Goal: Information Seeking & Learning: Learn about a topic

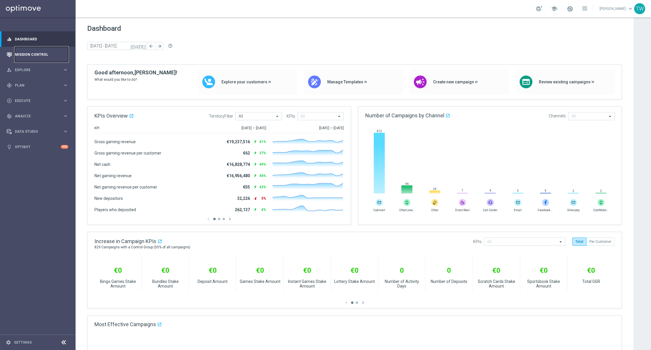
click at [27, 50] on link "Mission Control" at bounding box center [41, 54] width 53 height 15
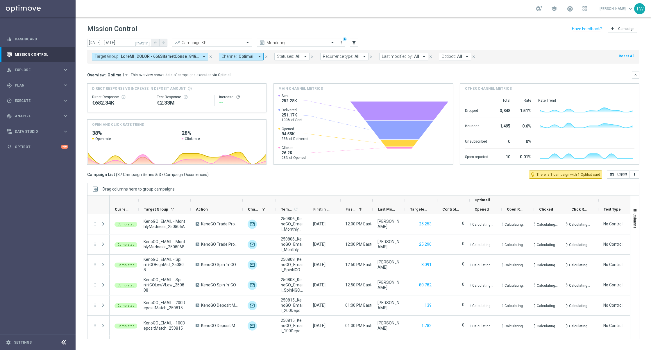
click at [381, 208] on span "Last Modified By" at bounding box center [386, 209] width 17 height 4
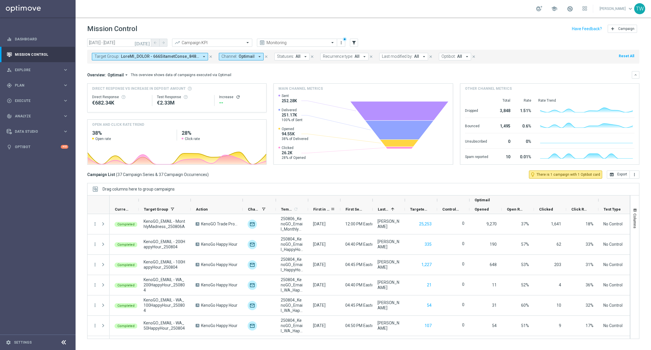
click at [321, 208] on span "First in Range" at bounding box center [321, 209] width 17 height 4
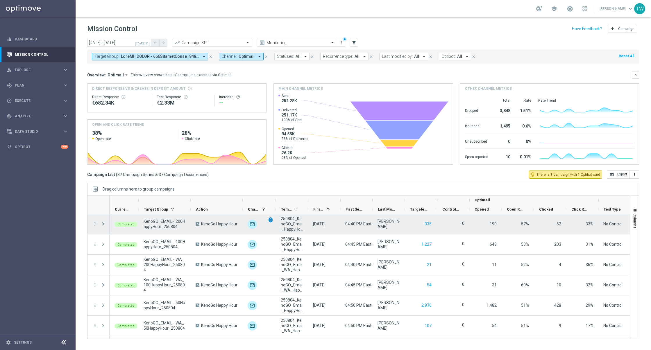
click at [270, 218] on span "unfold_more" at bounding box center [270, 220] width 4 height 4
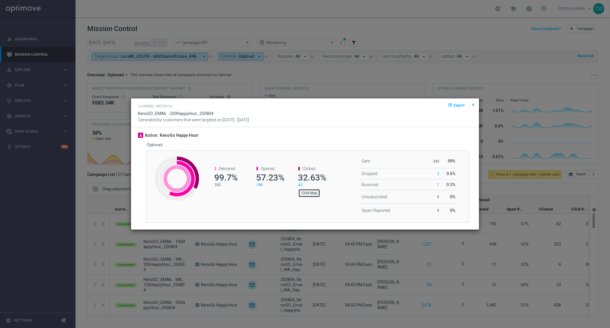
click at [311, 194] on button "Click Map" at bounding box center [309, 193] width 22 height 8
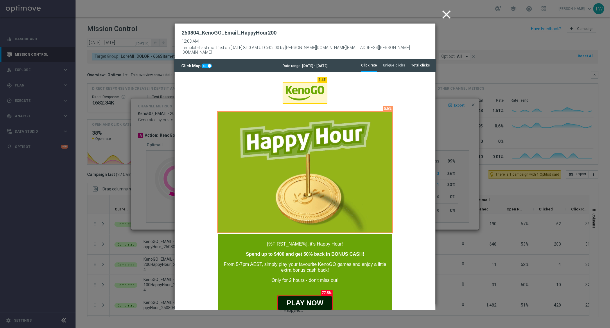
click at [419, 63] on tab-header "Total clicks" at bounding box center [420, 65] width 19 height 5
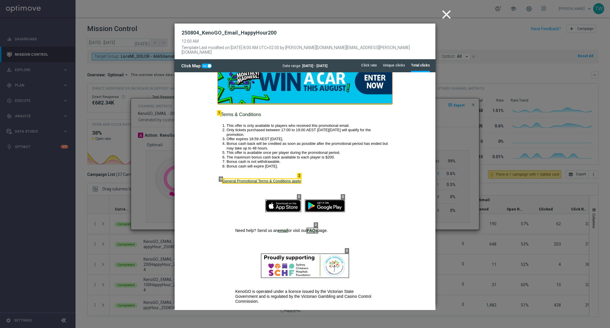
scroll to position [418, 0]
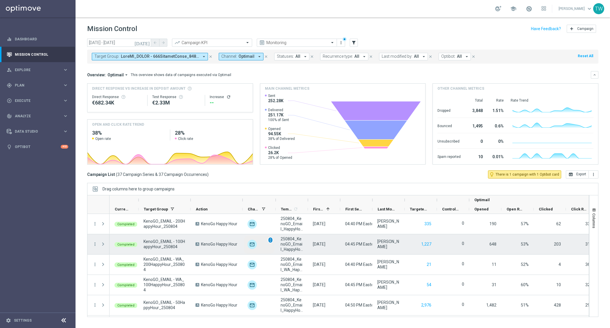
click at [270, 239] on span "unfold_more" at bounding box center [270, 240] width 4 height 4
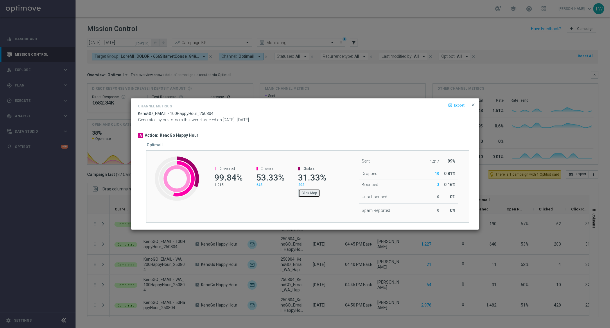
click at [311, 195] on button "Click Map" at bounding box center [309, 193] width 22 height 8
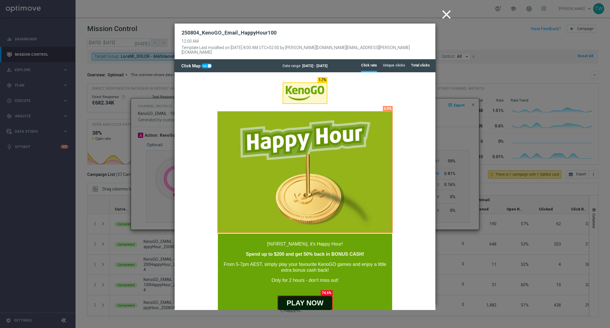
click at [413, 63] on tab-header "Total clicks" at bounding box center [420, 65] width 19 height 5
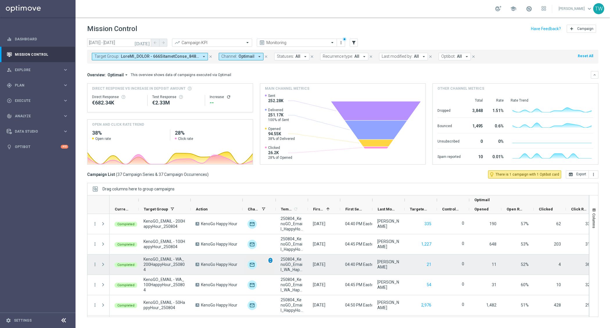
click at [271, 259] on span "unfold_more" at bounding box center [270, 261] width 4 height 4
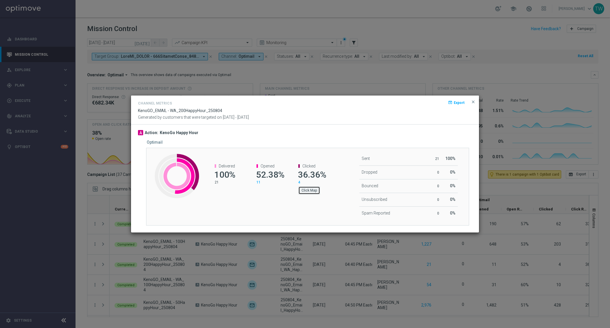
click at [313, 193] on button "Click Map" at bounding box center [309, 191] width 22 height 8
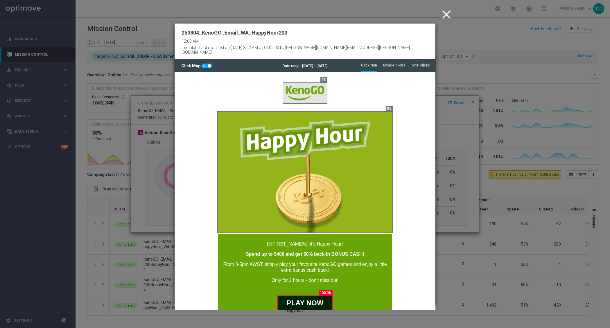
scroll to position [0, 0]
click at [417, 65] on li "Total clicks" at bounding box center [420, 65] width 19 height 12
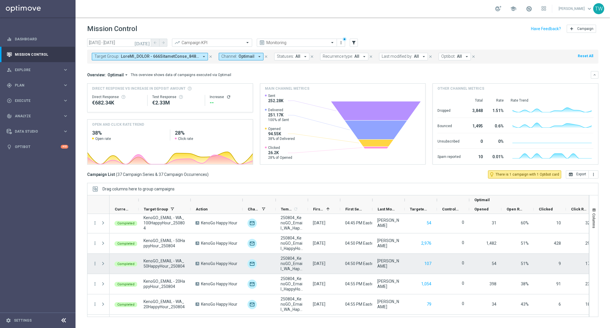
scroll to position [59, 0]
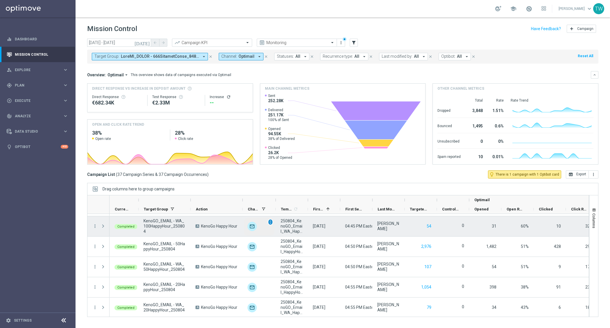
click at [271, 221] on span "unfold_more" at bounding box center [270, 222] width 4 height 4
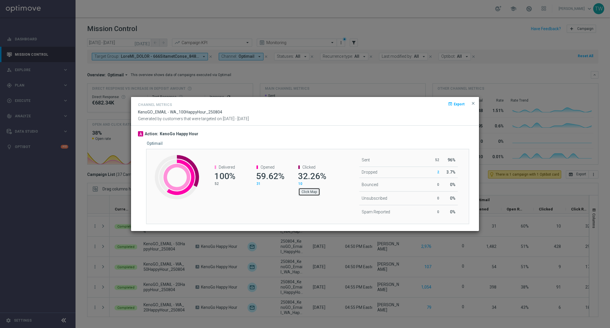
click at [310, 191] on button "Click Map" at bounding box center [309, 192] width 22 height 8
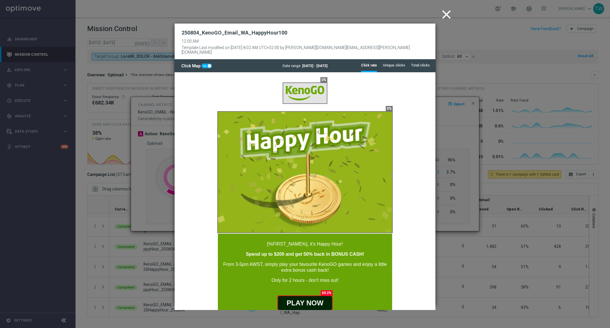
scroll to position [0, 0]
click at [417, 63] on tab-header "Total clicks" at bounding box center [420, 65] width 19 height 5
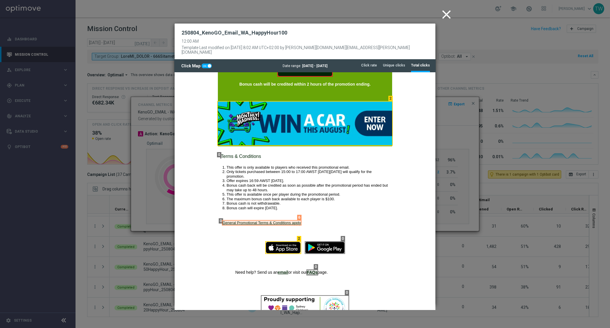
scroll to position [418, 0]
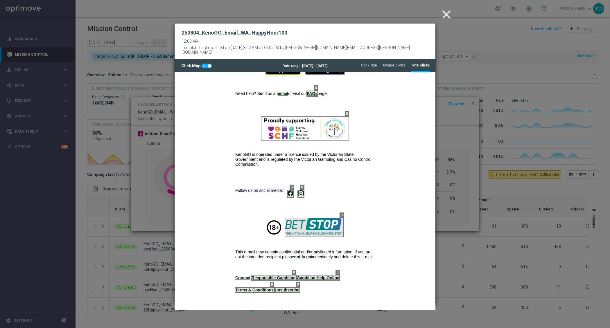
click at [445, 17] on icon "close" at bounding box center [446, 14] width 15 height 15
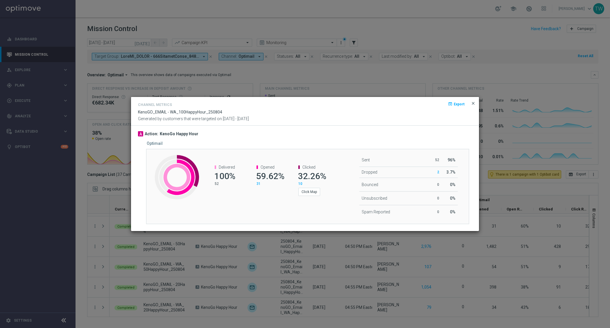
click at [472, 105] on span "close" at bounding box center [473, 103] width 5 height 5
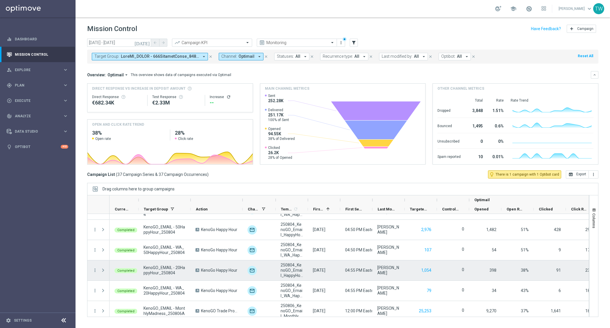
scroll to position [82, 0]
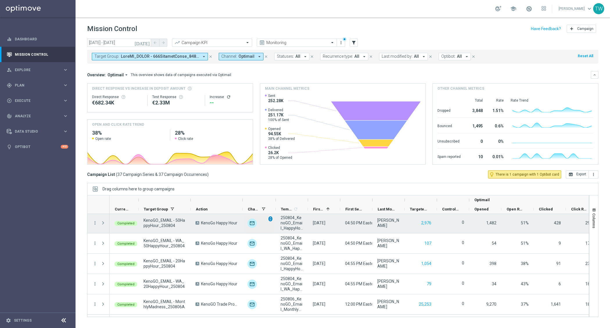
click at [269, 219] on span "unfold_more" at bounding box center [270, 219] width 4 height 4
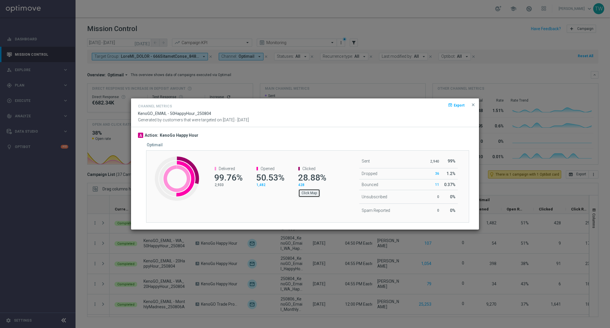
click at [309, 195] on button "Click Map" at bounding box center [309, 193] width 22 height 8
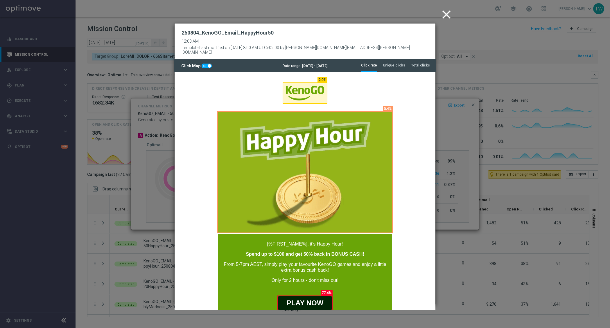
scroll to position [0, 0]
click at [424, 63] on tab-header "Total clicks" at bounding box center [420, 65] width 19 height 5
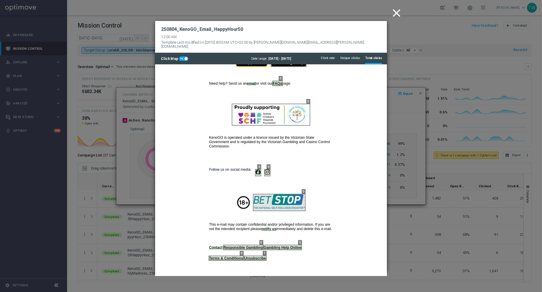
scroll to position [418, 0]
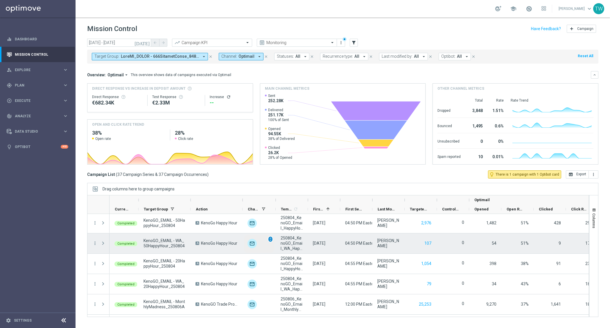
click at [270, 239] on span "unfold_more" at bounding box center [270, 239] width 4 height 4
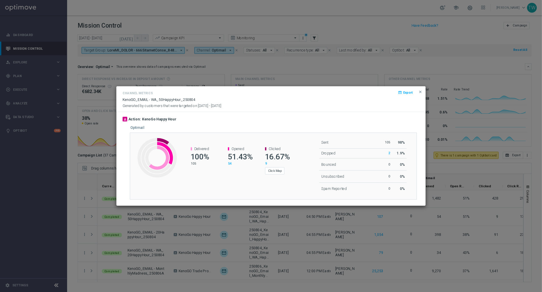
scroll to position [82, 0]
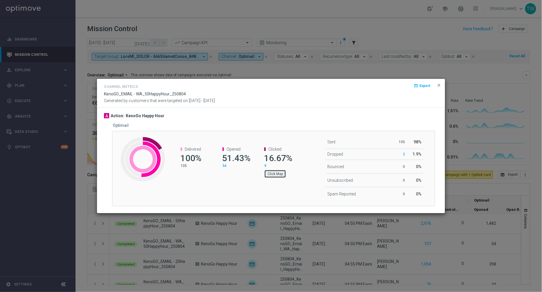
click at [271, 178] on button "Click Map" at bounding box center [275, 174] width 22 height 8
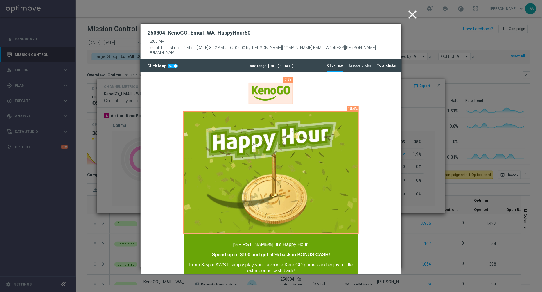
click at [389, 59] on li "Total clicks" at bounding box center [386, 65] width 19 height 12
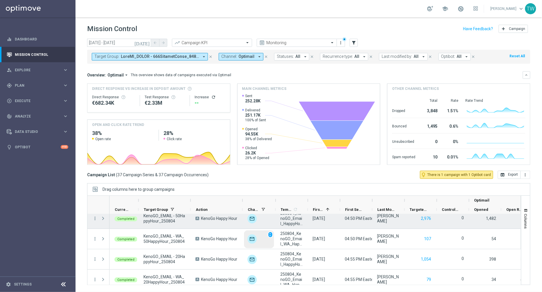
scroll to position [96, 0]
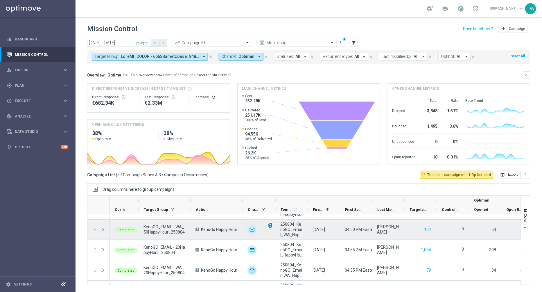
click at [270, 223] on span "unfold_more" at bounding box center [270, 225] width 4 height 4
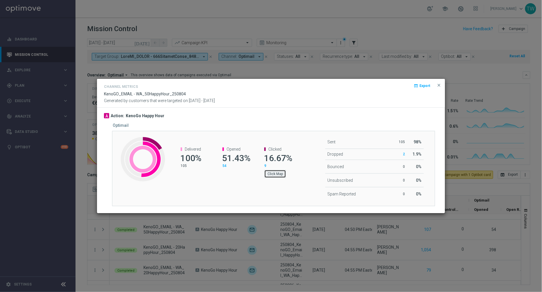
click at [280, 173] on button "Click Map" at bounding box center [275, 174] width 22 height 8
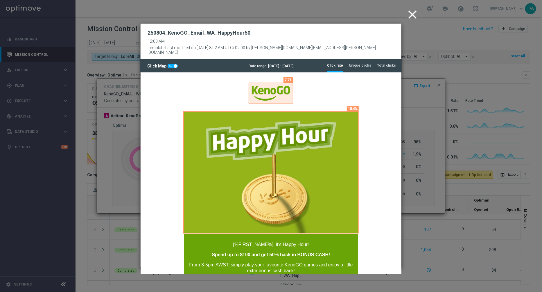
scroll to position [0, 0]
drag, startPoint x: 387, startPoint y: 60, endPoint x: 388, endPoint y: 67, distance: 7.0
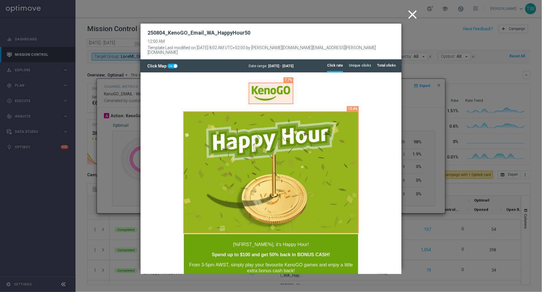
click at [387, 63] on tab-header "Total clicks" at bounding box center [386, 65] width 19 height 5
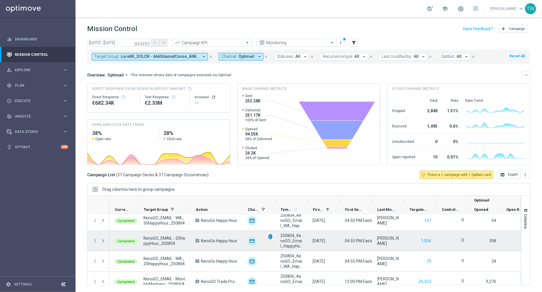
scroll to position [113, 0]
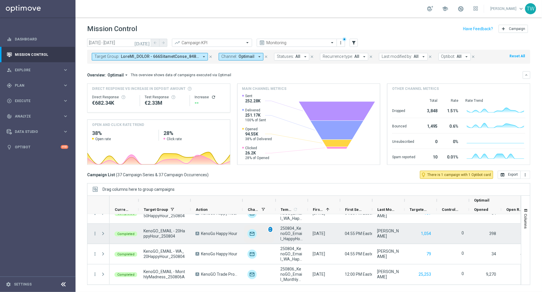
click at [271, 227] on span "unfold_more" at bounding box center [270, 229] width 4 height 4
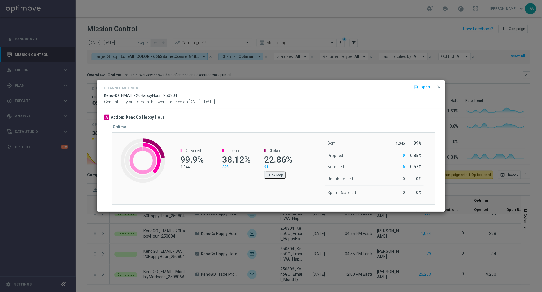
click at [276, 174] on button "Click Map" at bounding box center [275, 175] width 22 height 8
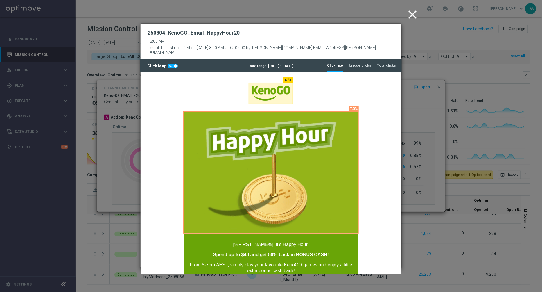
scroll to position [0, 0]
click at [381, 63] on li "Total clicks" at bounding box center [386, 65] width 19 height 12
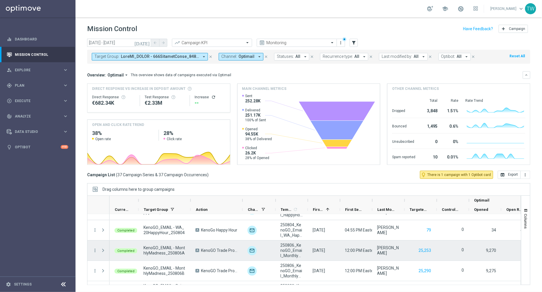
scroll to position [137, 0]
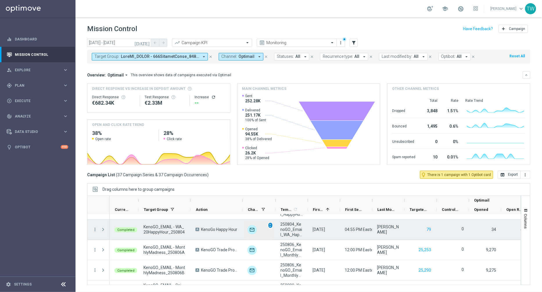
click at [269, 224] on span "unfold_more" at bounding box center [270, 225] width 4 height 4
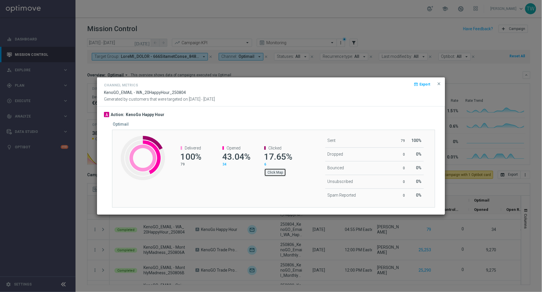
click at [274, 170] on button "Click Map" at bounding box center [275, 172] width 22 height 8
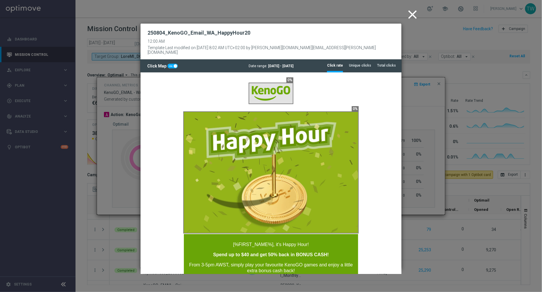
scroll to position [0, 0]
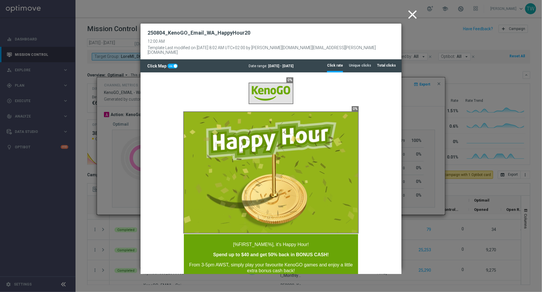
click at [393, 63] on tab-header "Total clicks" at bounding box center [386, 65] width 19 height 5
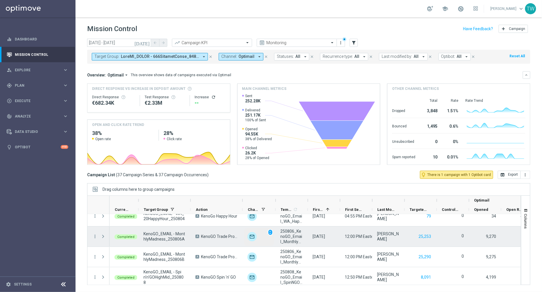
scroll to position [158, 0]
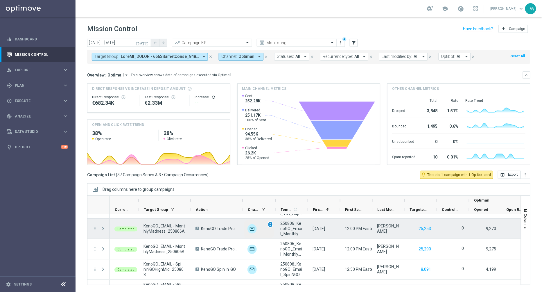
click at [271, 224] on span "unfold_more" at bounding box center [270, 224] width 4 height 4
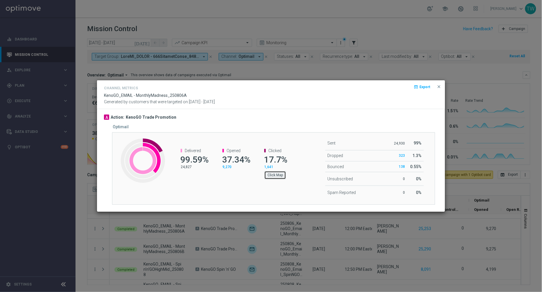
click at [275, 172] on button "Click Map" at bounding box center [275, 175] width 22 height 8
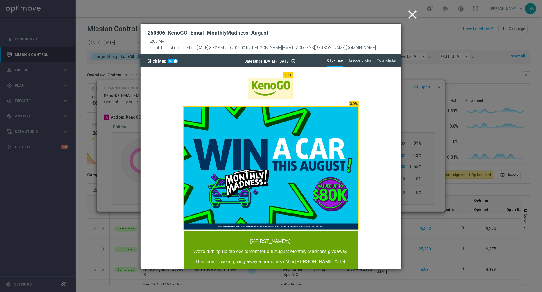
scroll to position [0, 0]
click at [387, 64] on li "Total clicks" at bounding box center [386, 60] width 19 height 12
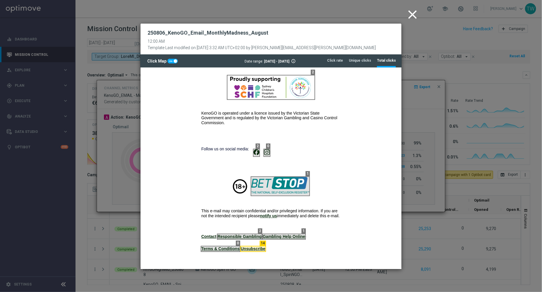
click at [423, 107] on modal-container "close 250806_KenoGO_Email_MonthlyMadness_August 12:00 AM Template Last modified…" at bounding box center [271, 146] width 542 height 292
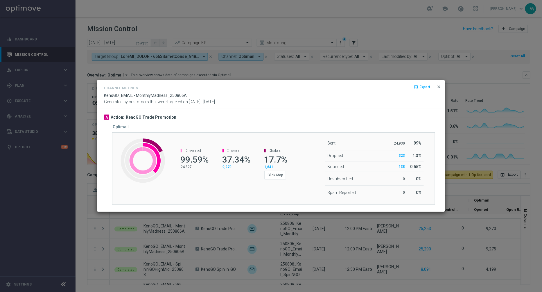
click at [440, 85] on span "close" at bounding box center [439, 86] width 5 height 5
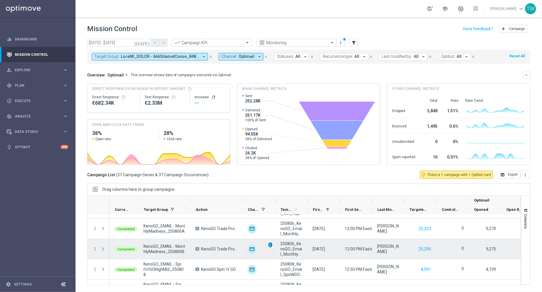
click at [270, 243] on span "unfold_more" at bounding box center [270, 245] width 4 height 4
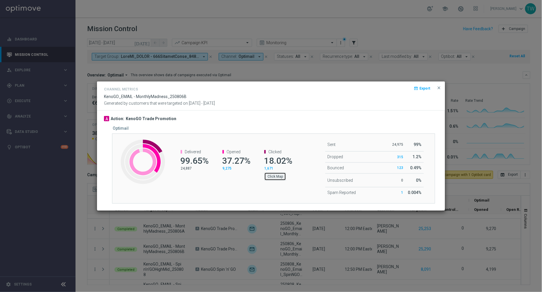
click at [277, 175] on button "Click Map" at bounding box center [275, 176] width 22 height 8
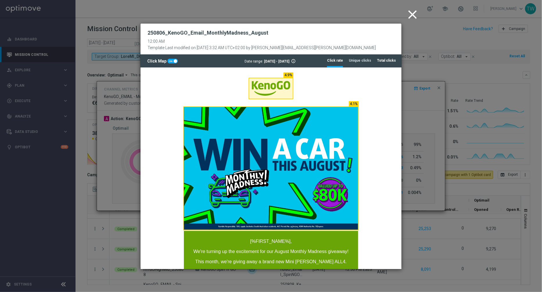
drag, startPoint x: 391, startPoint y: 63, endPoint x: 249, endPoint y: 8, distance: 152.9
click at [391, 63] on li "Total clicks" at bounding box center [386, 60] width 19 height 12
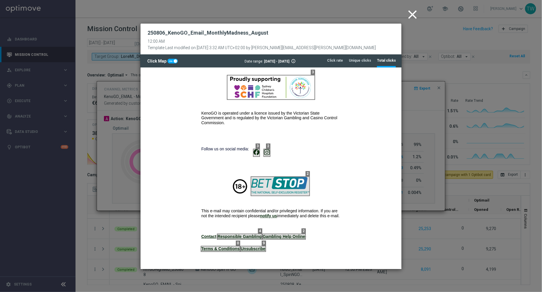
click at [415, 17] on icon "close" at bounding box center [412, 14] width 15 height 15
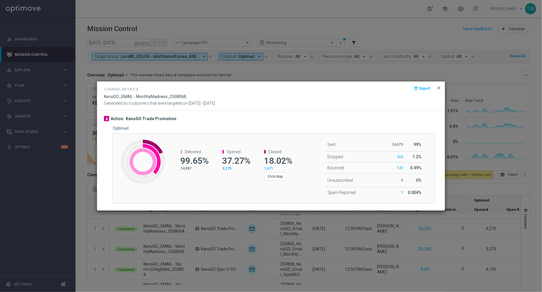
click at [442, 86] on span "close" at bounding box center [439, 87] width 5 height 5
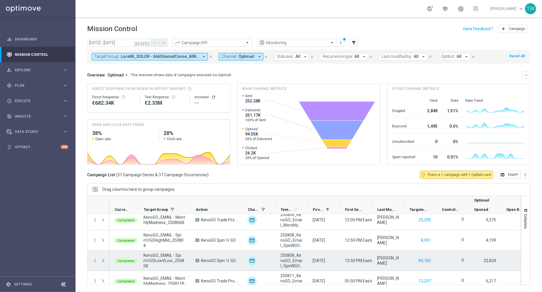
scroll to position [202, 0]
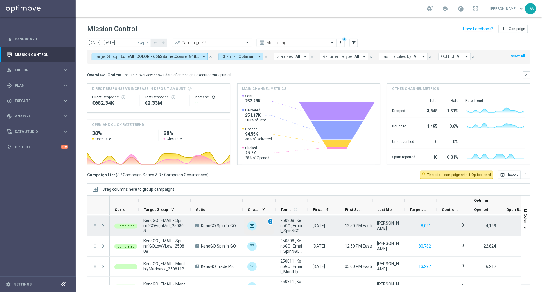
click at [271, 220] on span "unfold_more" at bounding box center [270, 221] width 4 height 4
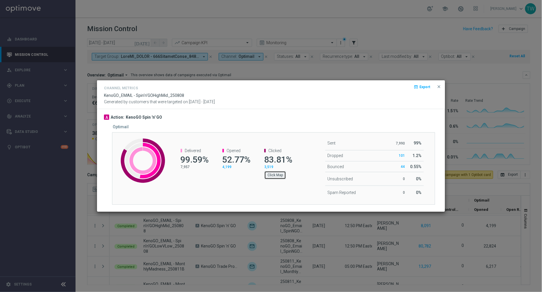
click at [274, 174] on button "Click Map" at bounding box center [275, 175] width 22 height 8
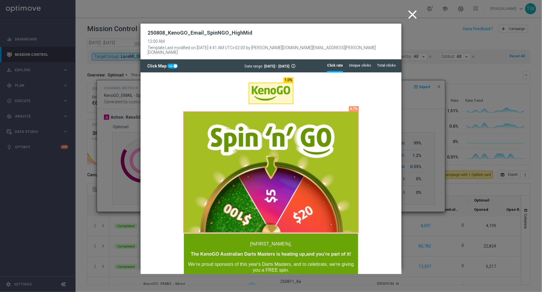
scroll to position [0, 0]
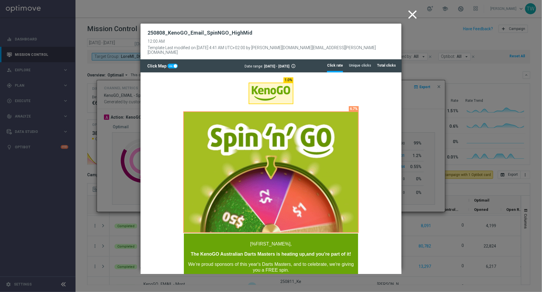
click at [390, 65] on li "Total clicks" at bounding box center [386, 65] width 19 height 12
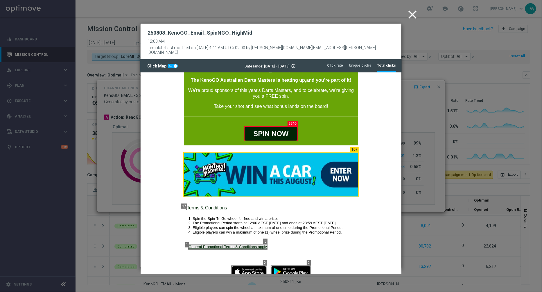
scroll to position [422, 0]
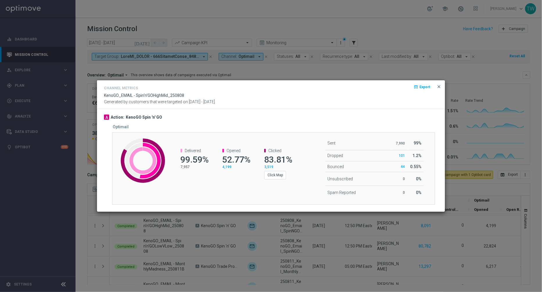
click at [442, 86] on span "close" at bounding box center [439, 86] width 5 height 5
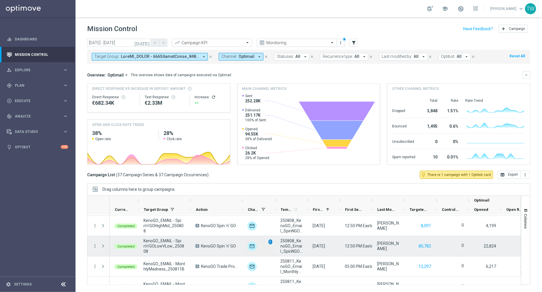
click at [271, 241] on span "unfold_more" at bounding box center [270, 242] width 4 height 4
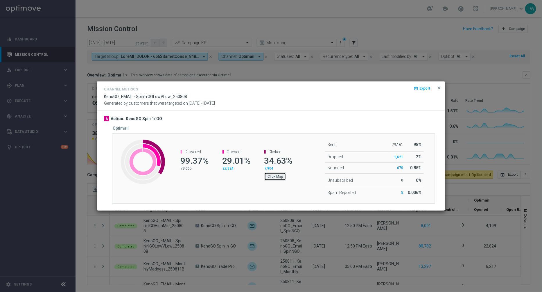
click at [276, 175] on button "Click Map" at bounding box center [275, 176] width 22 height 8
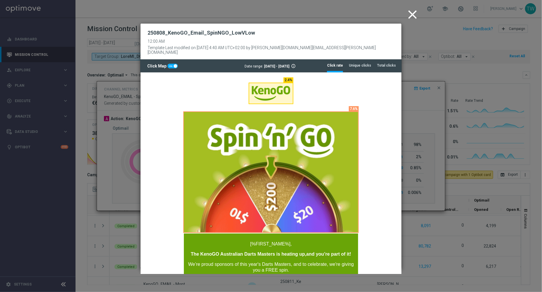
scroll to position [0, 0]
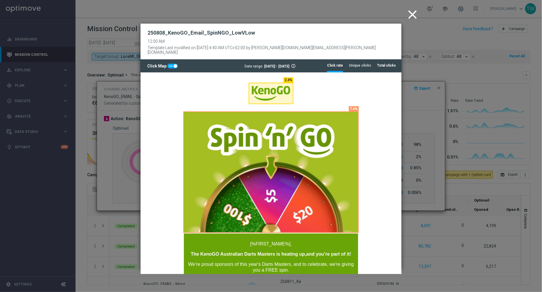
drag, startPoint x: 384, startPoint y: 60, endPoint x: 382, endPoint y: 64, distance: 4.2
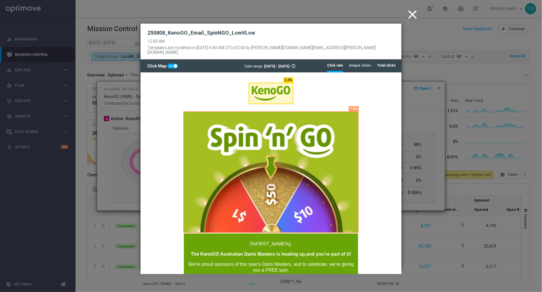
click at [384, 63] on tab-header "Total clicks" at bounding box center [386, 65] width 19 height 5
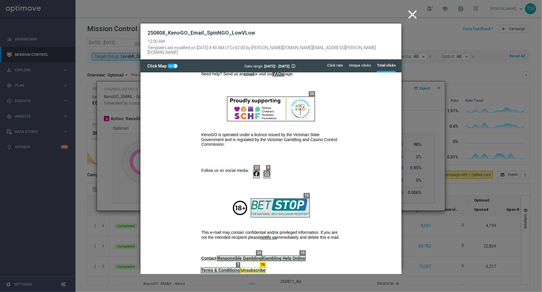
scroll to position [422, 0]
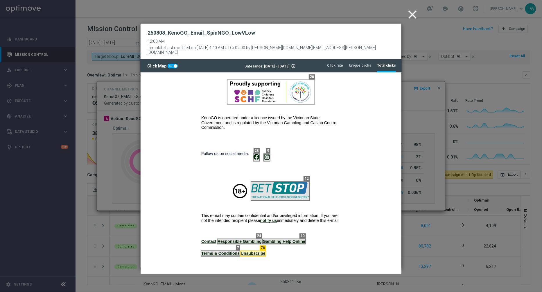
click at [411, 15] on icon "close" at bounding box center [412, 14] width 15 height 15
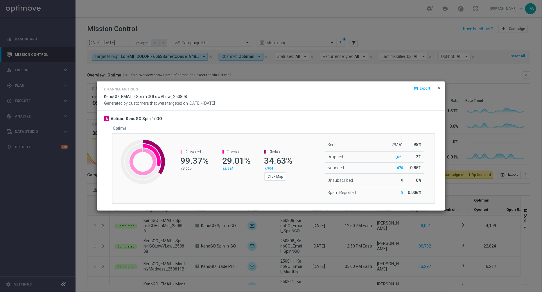
click at [439, 88] on span "close" at bounding box center [439, 87] width 5 height 5
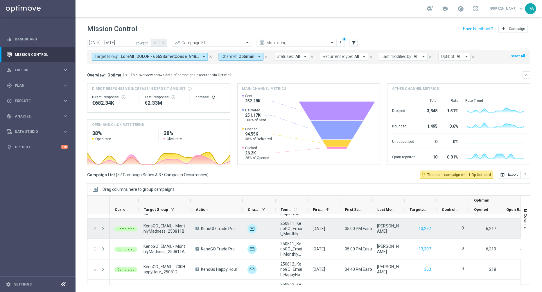
scroll to position [240, 0]
click at [272, 223] on div "unfold_more" at bounding box center [270, 224] width 5 height 6
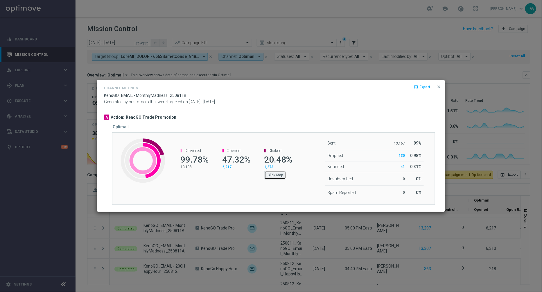
click at [275, 174] on button "Click Map" at bounding box center [275, 175] width 22 height 8
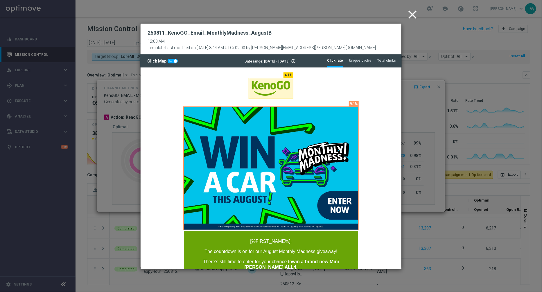
scroll to position [0, 0]
click at [383, 62] on tab-header "Total clicks" at bounding box center [386, 60] width 19 height 5
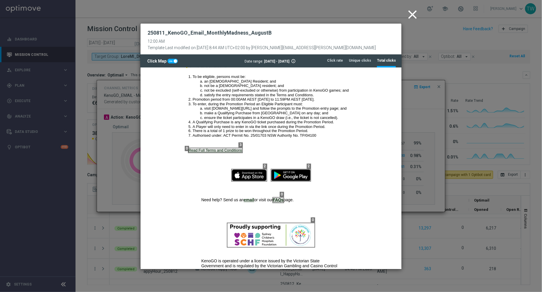
scroll to position [501, 0]
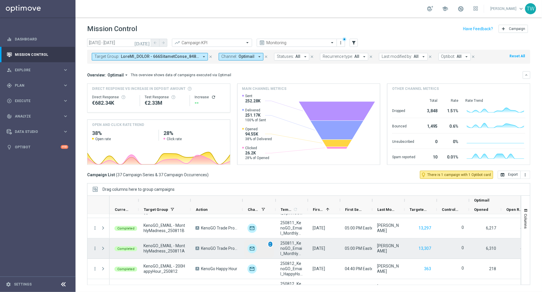
click at [270, 241] on div "unfold_more" at bounding box center [270, 244] width 5 height 6
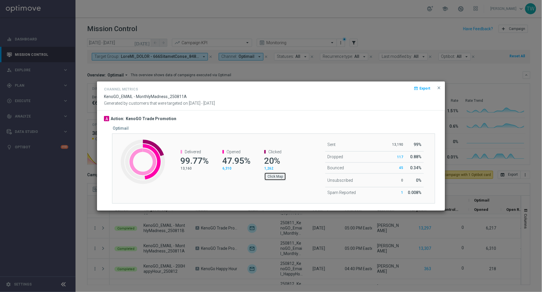
click at [275, 179] on button "Click Map" at bounding box center [275, 176] width 22 height 8
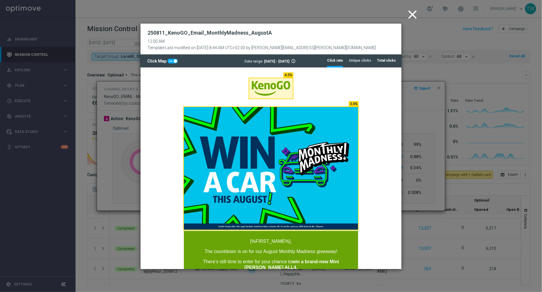
drag, startPoint x: 390, startPoint y: 57, endPoint x: 389, endPoint y: 66, distance: 8.8
click at [390, 58] on li "Total clicks" at bounding box center [386, 60] width 19 height 12
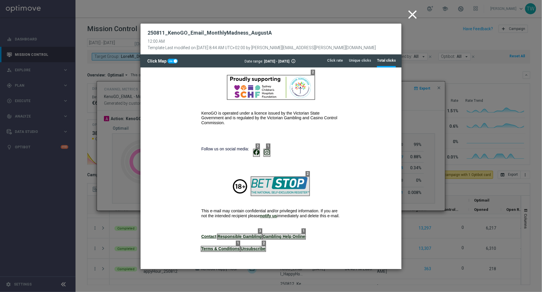
click at [420, 14] on icon "close" at bounding box center [412, 14] width 15 height 15
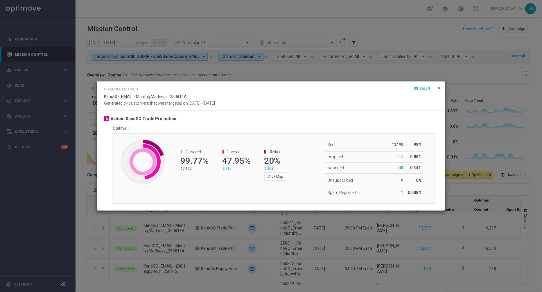
click at [439, 87] on span "close" at bounding box center [439, 87] width 5 height 5
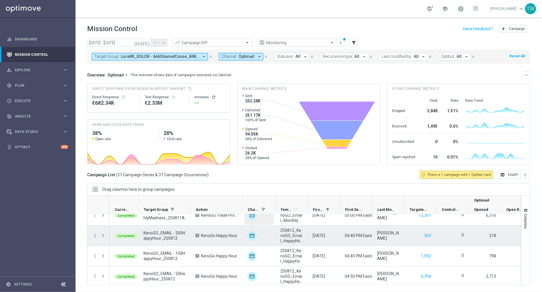
scroll to position [281, 0]
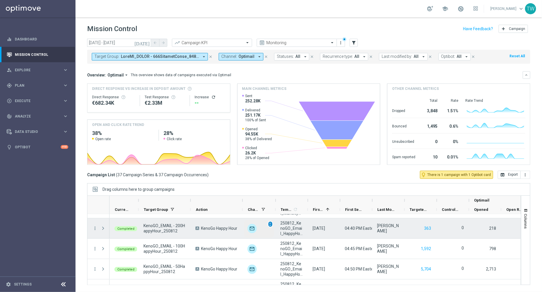
click at [269, 225] on span "unfold_more" at bounding box center [270, 224] width 4 height 4
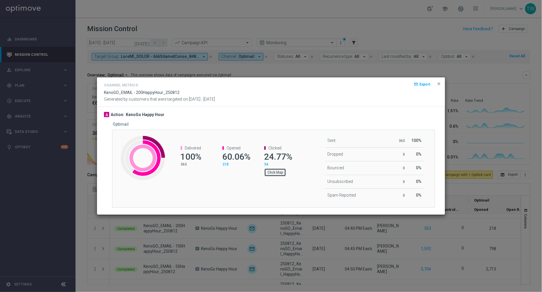
click at [270, 175] on button "Click Map" at bounding box center [275, 172] width 22 height 8
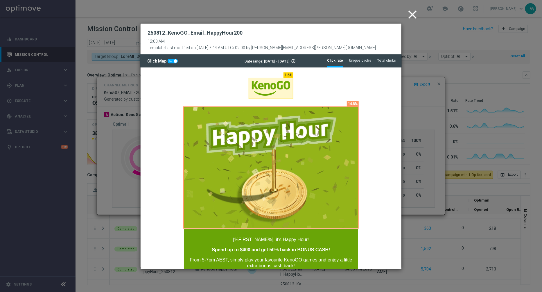
scroll to position [0, 0]
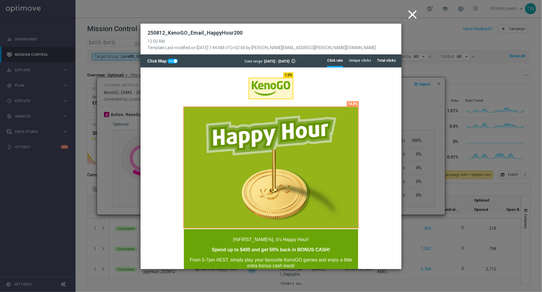
click at [386, 62] on tab-header "Total clicks" at bounding box center [386, 60] width 19 height 5
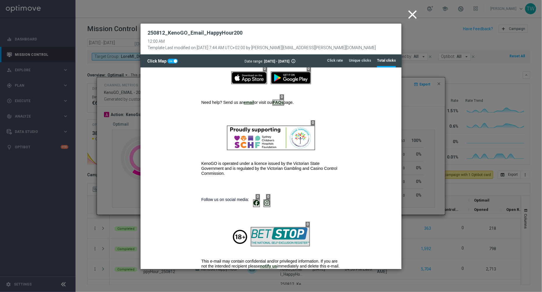
scroll to position [463, 0]
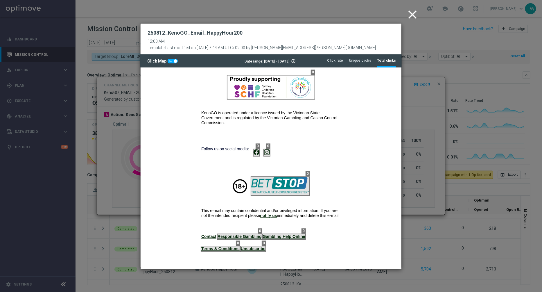
click at [413, 19] on icon "close" at bounding box center [412, 14] width 15 height 15
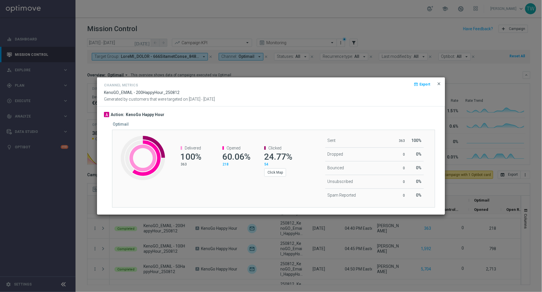
click at [440, 83] on span "close" at bounding box center [439, 83] width 5 height 5
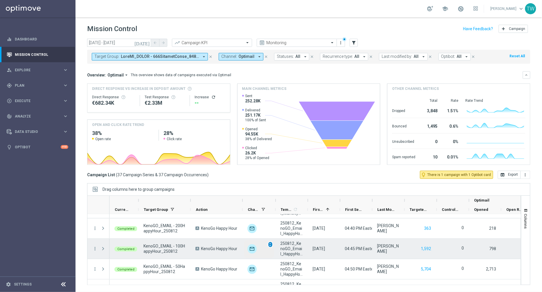
click at [271, 243] on span "unfold_more" at bounding box center [270, 244] width 4 height 4
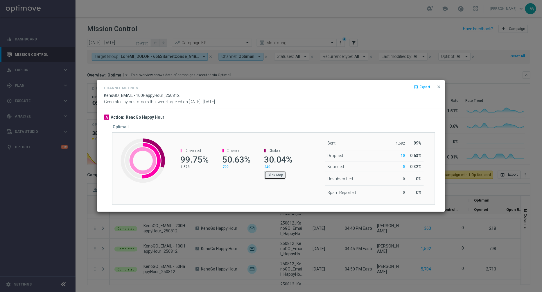
click at [268, 173] on button "Click Map" at bounding box center [275, 175] width 22 height 8
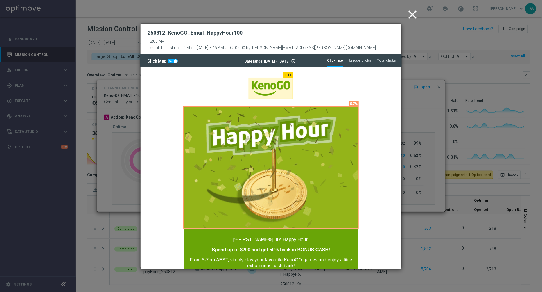
scroll to position [0, 0]
click at [380, 60] on tab-header "Total clicks" at bounding box center [386, 60] width 19 height 5
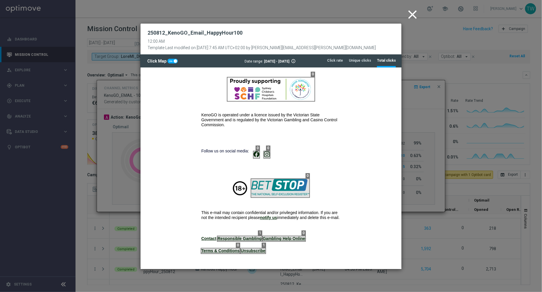
scroll to position [463, 0]
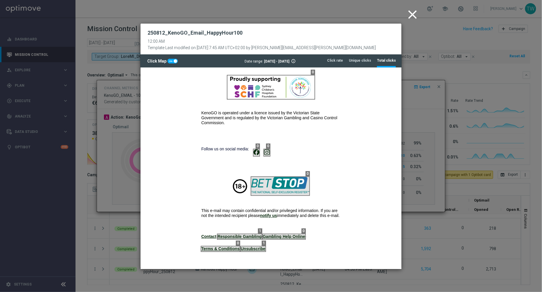
click at [414, 17] on icon "close" at bounding box center [412, 14] width 15 height 15
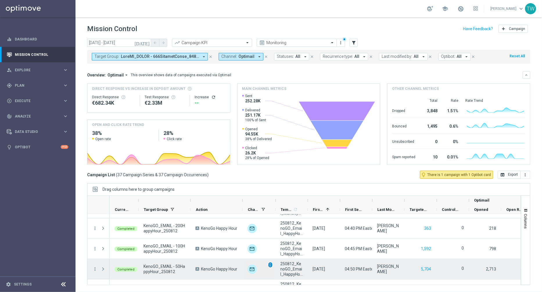
click at [270, 266] on span "unfold_more" at bounding box center [270, 265] width 4 height 4
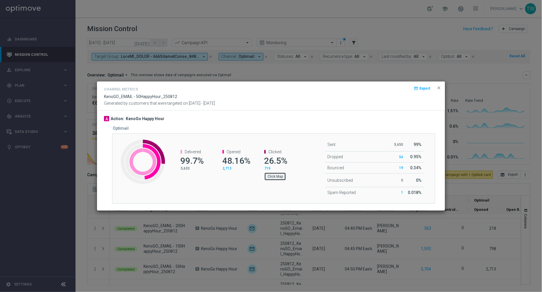
click at [282, 176] on button "Click Map" at bounding box center [275, 176] width 22 height 8
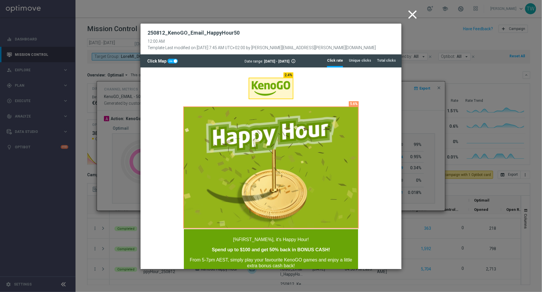
scroll to position [0, 0]
click at [386, 66] on li "Total clicks" at bounding box center [386, 60] width 19 height 12
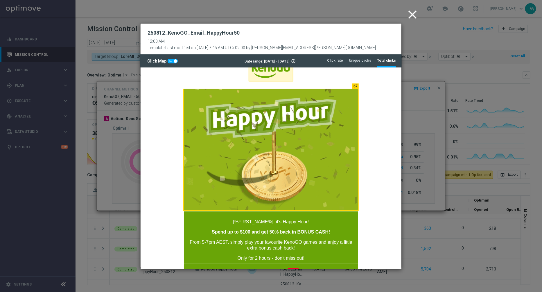
scroll to position [463, 0]
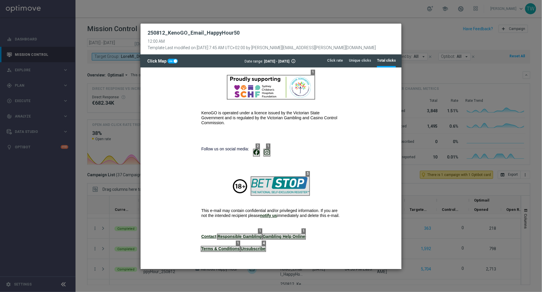
click at [370, 37] on div "250812_KenoGO_Email_HappyHour50 12:00 AM Template Last modified on [DATE] 7:45 …" at bounding box center [271, 39] width 261 height 31
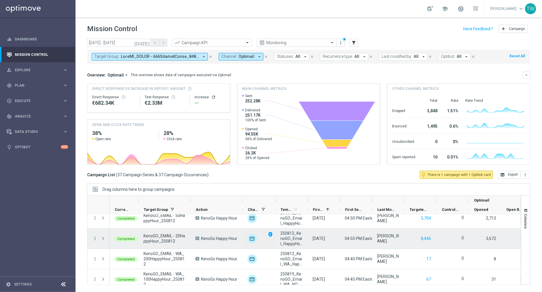
scroll to position [333, 0]
click at [270, 232] on span "unfold_more" at bounding box center [270, 233] width 4 height 4
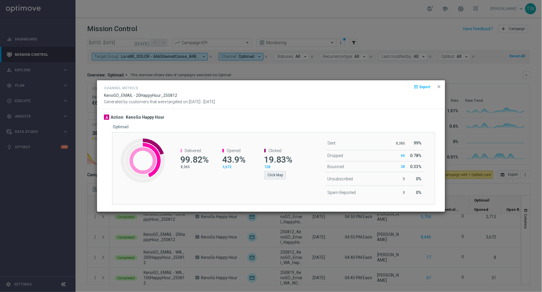
click at [283, 179] on div "Clicked 19.83% 728 Click Map" at bounding box center [275, 163] width 42 height 43
click at [282, 178] on button "Click Map" at bounding box center [275, 175] width 22 height 8
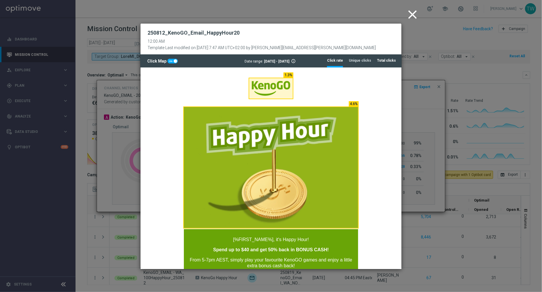
click at [395, 61] on tab-header "Total clicks" at bounding box center [386, 60] width 19 height 5
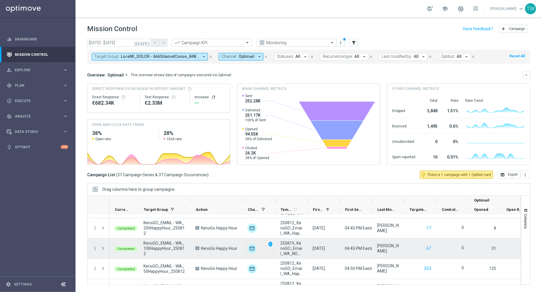
scroll to position [364, 0]
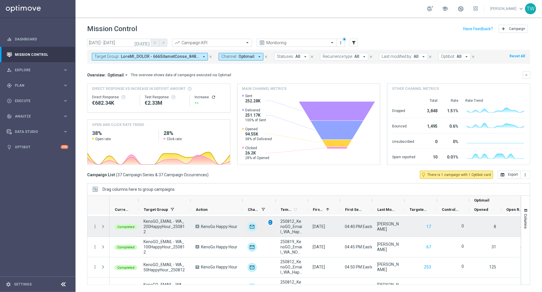
click at [269, 222] on span "unfold_more" at bounding box center [270, 222] width 4 height 4
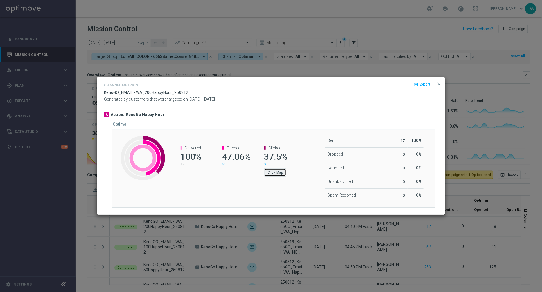
click at [275, 172] on button "Click Map" at bounding box center [275, 172] width 22 height 8
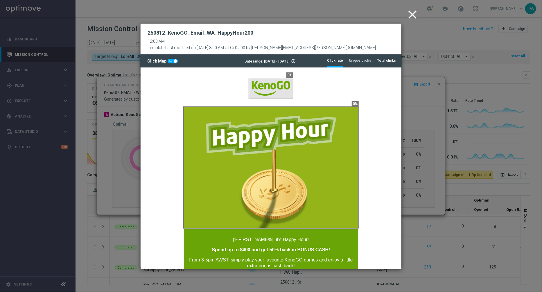
click at [392, 62] on tab-header "Total clicks" at bounding box center [386, 60] width 19 height 5
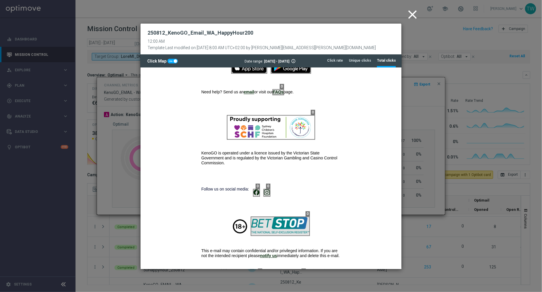
scroll to position [463, 0]
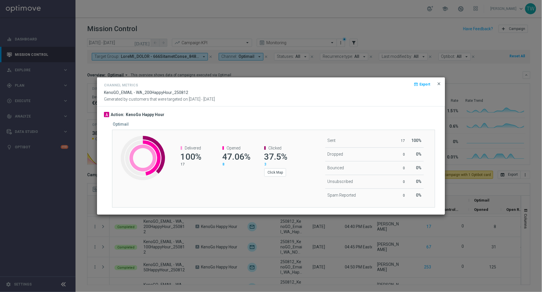
click at [440, 83] on span "close" at bounding box center [439, 83] width 5 height 5
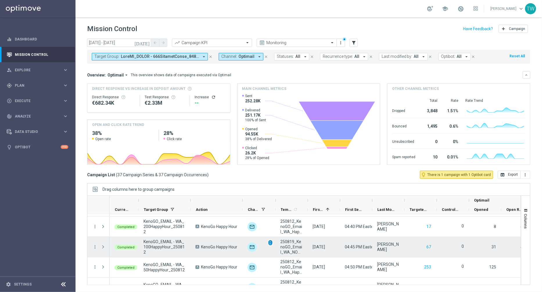
click at [271, 243] on span "unfold_more" at bounding box center [270, 243] width 4 height 4
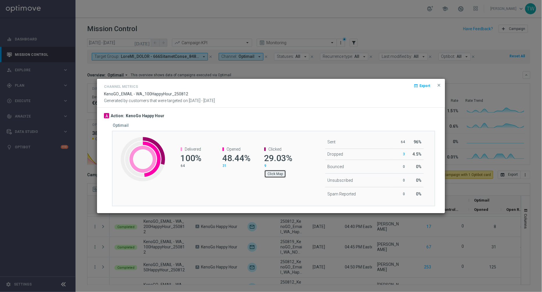
click at [280, 171] on button "Click Map" at bounding box center [275, 174] width 22 height 8
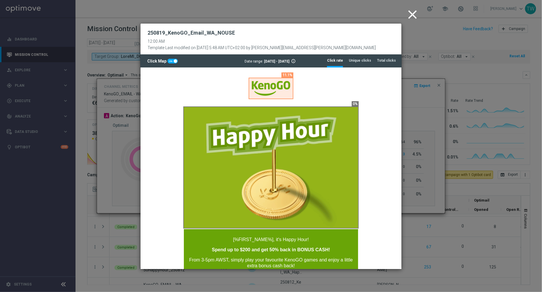
scroll to position [0, 0]
click at [389, 61] on tab-header "Total clicks" at bounding box center [386, 60] width 19 height 5
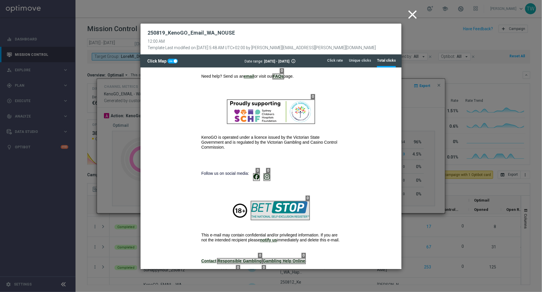
scroll to position [463, 0]
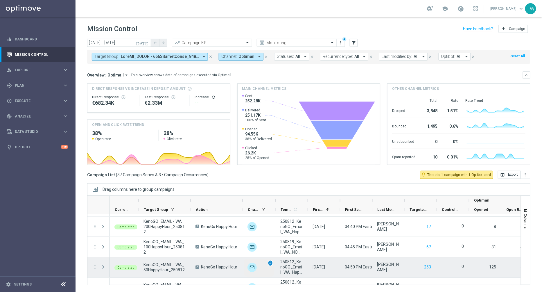
click at [271, 262] on span "unfold_more" at bounding box center [270, 263] width 4 height 4
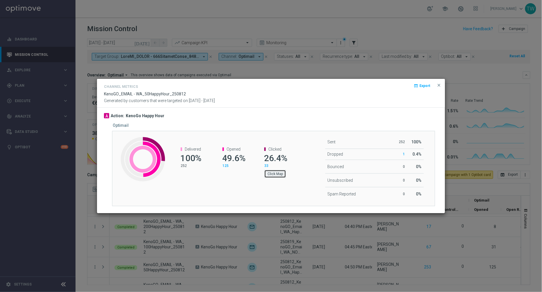
click at [276, 173] on button "Click Map" at bounding box center [275, 174] width 22 height 8
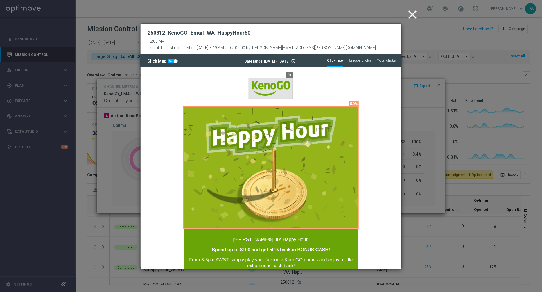
scroll to position [0, 0]
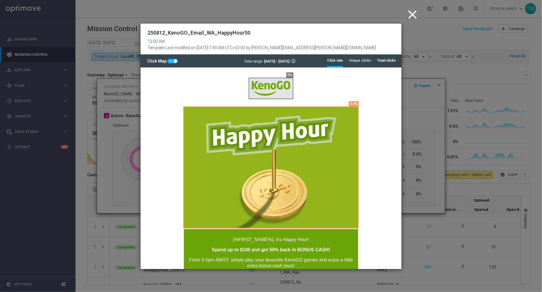
click at [396, 64] on ul "Click rate Unique clicks Total clicks" at bounding box center [364, 60] width 75 height 13
drag, startPoint x: 392, startPoint y: 62, endPoint x: 390, endPoint y: 67, distance: 4.8
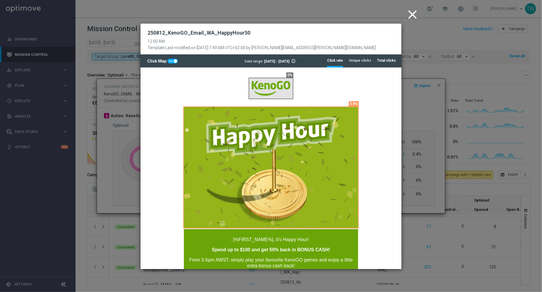
click at [391, 62] on tab-header "Total clicks" at bounding box center [386, 60] width 19 height 5
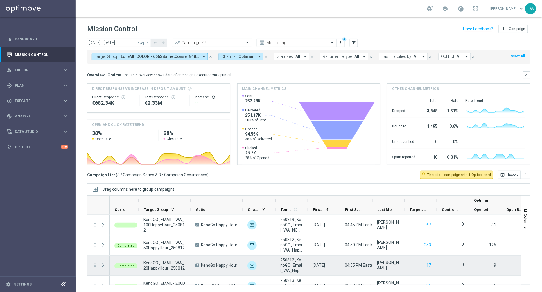
scroll to position [386, 0]
click at [270, 259] on span "unfold_more" at bounding box center [270, 261] width 4 height 4
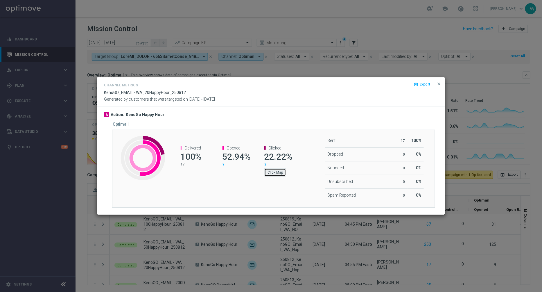
click at [281, 171] on button "Click Map" at bounding box center [275, 172] width 22 height 8
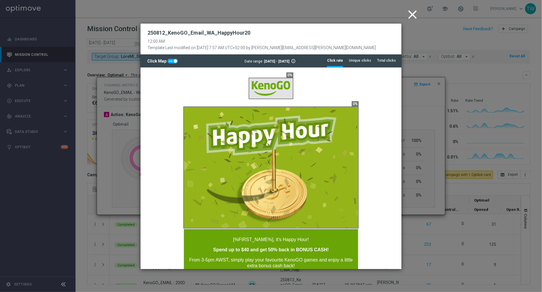
scroll to position [0, 0]
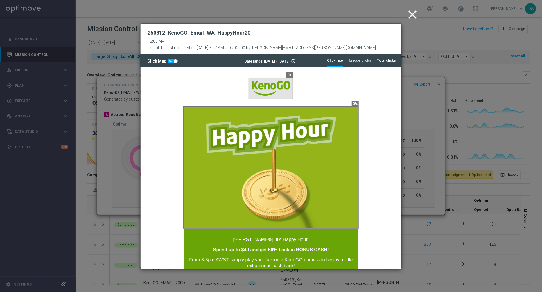
click at [380, 65] on li "Total clicks" at bounding box center [386, 60] width 19 height 12
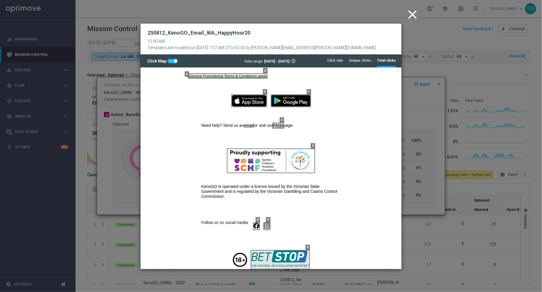
scroll to position [463, 0]
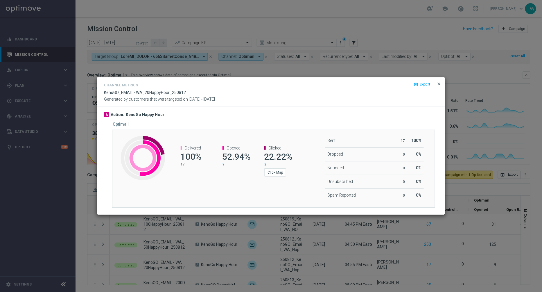
click at [440, 83] on span "close" at bounding box center [439, 83] width 5 height 5
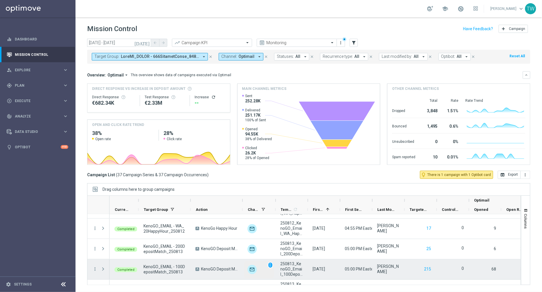
scroll to position [439, 0]
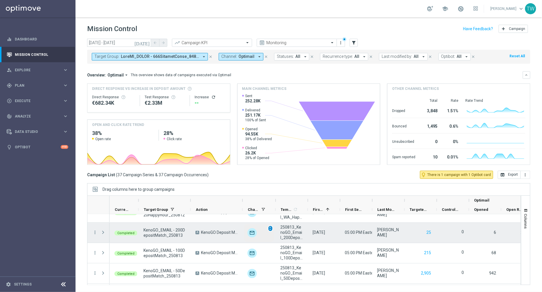
click at [271, 228] on span "unfold_more" at bounding box center [270, 228] width 4 height 4
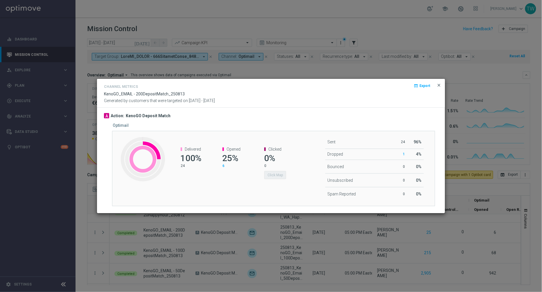
click at [441, 83] on span "close" at bounding box center [439, 85] width 5 height 5
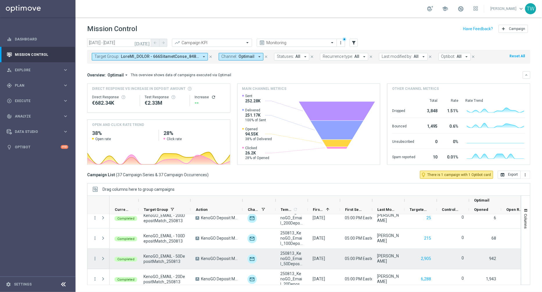
scroll to position [462, 0]
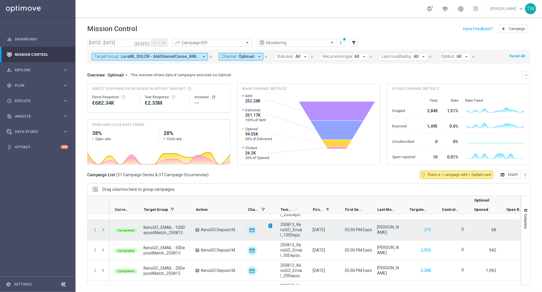
click at [270, 224] on span "unfold_more" at bounding box center [270, 226] width 4 height 4
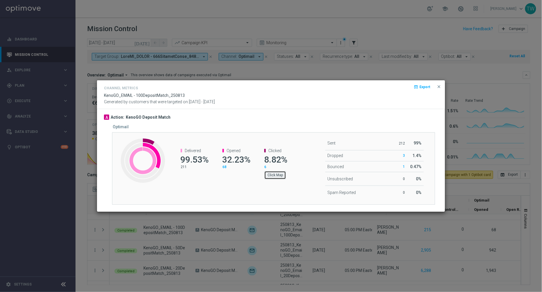
click at [275, 173] on button "Click Map" at bounding box center [275, 175] width 22 height 8
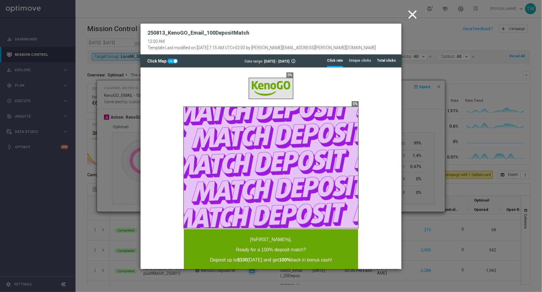
click at [390, 62] on tab-header "Total clicks" at bounding box center [386, 60] width 19 height 5
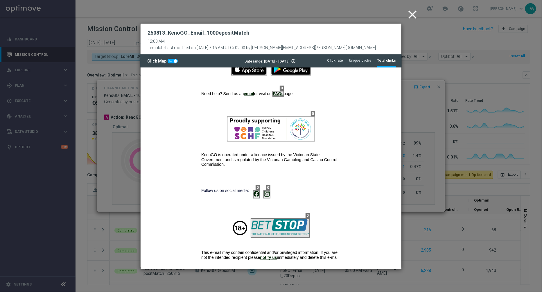
scroll to position [451, 0]
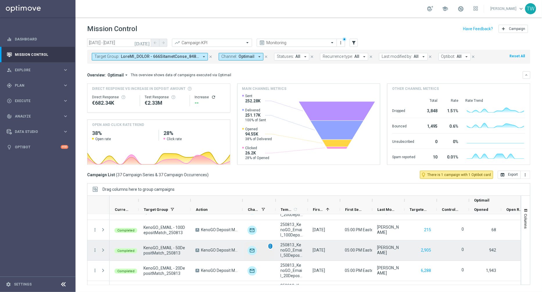
click at [270, 247] on div "unfold_more" at bounding box center [270, 246] width 5 height 6
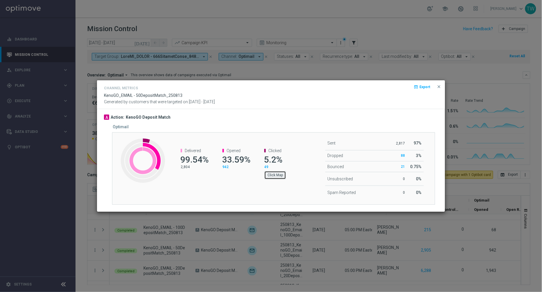
click at [276, 177] on button "Click Map" at bounding box center [275, 175] width 22 height 8
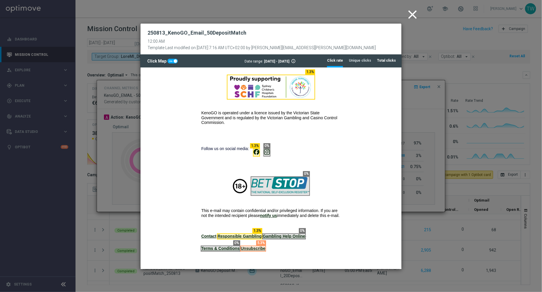
click at [385, 63] on li "Total clicks" at bounding box center [386, 60] width 19 height 12
click at [412, 14] on icon "close" at bounding box center [412, 14] width 15 height 15
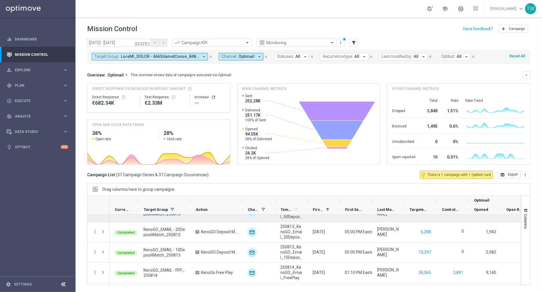
scroll to position [501, 0]
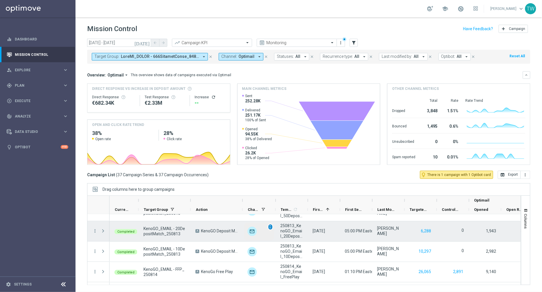
click at [271, 226] on span "unfold_more" at bounding box center [270, 227] width 4 height 4
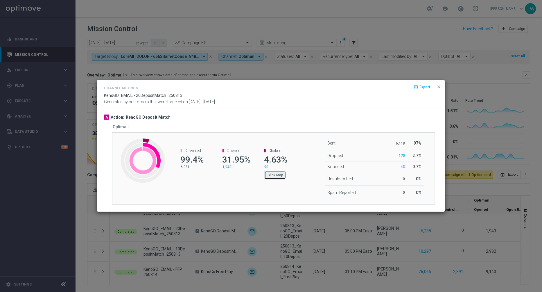
click at [275, 176] on button "Click Map" at bounding box center [275, 175] width 22 height 8
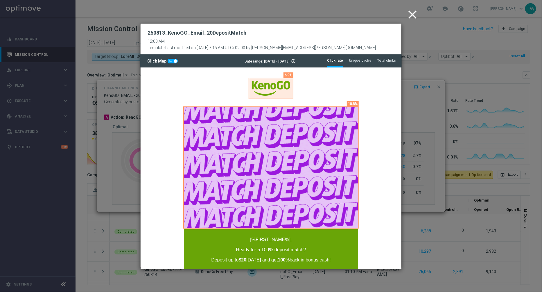
scroll to position [0, 0]
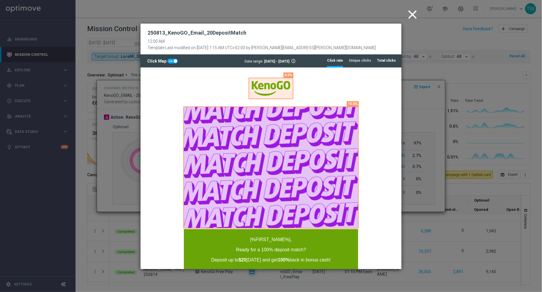
click at [390, 62] on tab-header "Total clicks" at bounding box center [386, 60] width 19 height 5
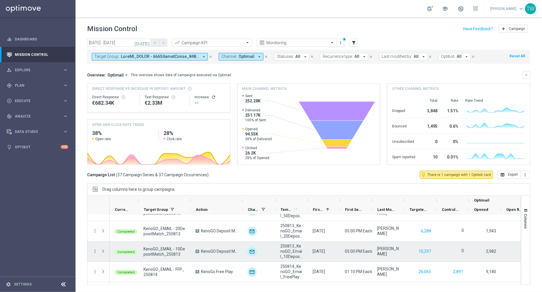
scroll to position [520, 0]
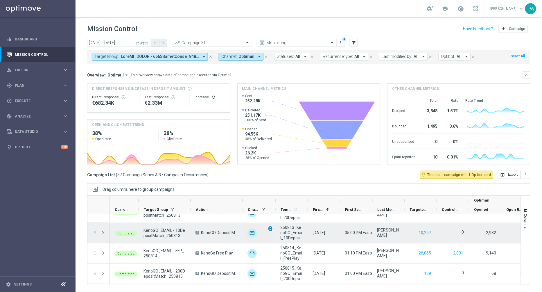
click at [270, 228] on span "unfold_more" at bounding box center [270, 229] width 4 height 4
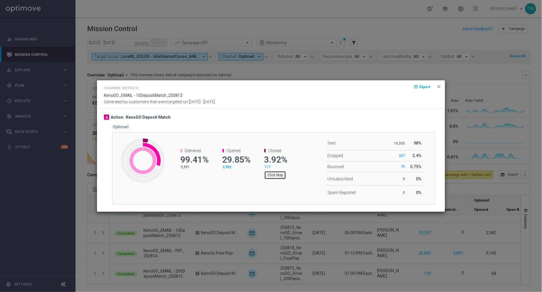
click at [275, 175] on button "Click Map" at bounding box center [275, 175] width 22 height 8
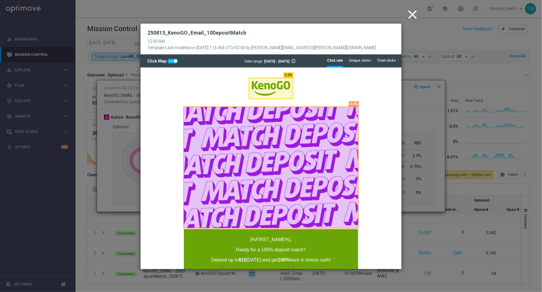
scroll to position [0, 0]
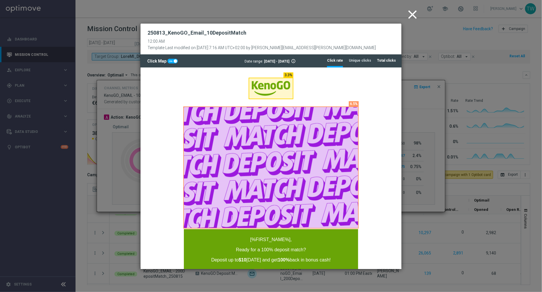
drag, startPoint x: 392, startPoint y: 58, endPoint x: 389, endPoint y: 61, distance: 4.7
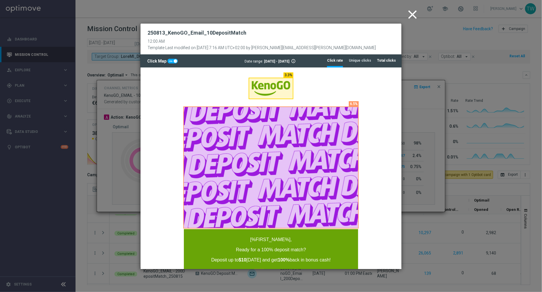
click at [390, 58] on tab-header "Total clicks" at bounding box center [386, 60] width 19 height 5
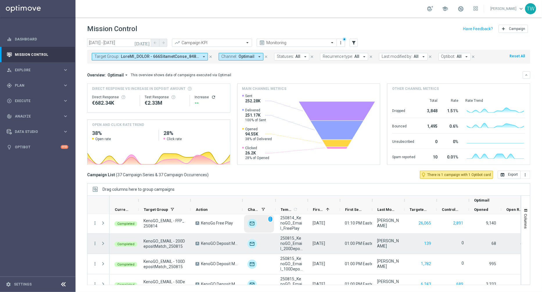
scroll to position [551, 0]
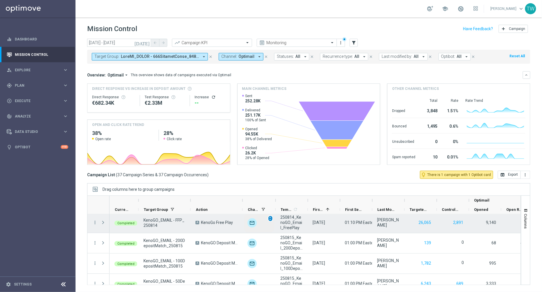
click at [271, 219] on span "unfold_more" at bounding box center [270, 218] width 4 height 4
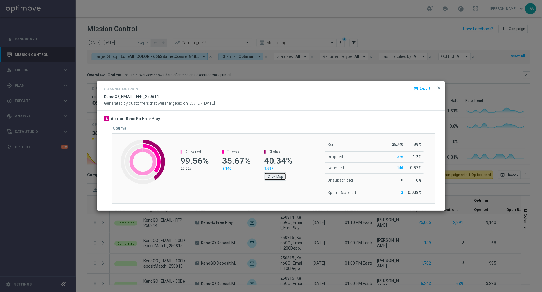
click at [269, 178] on button "Click Map" at bounding box center [275, 176] width 22 height 8
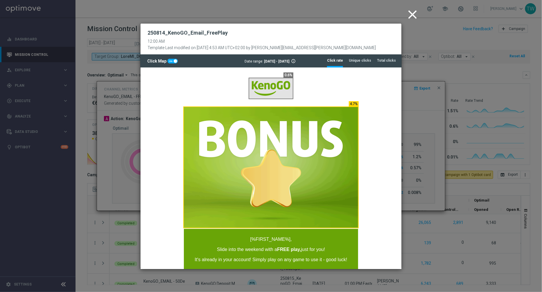
scroll to position [0, 0]
drag, startPoint x: 380, startPoint y: 67, endPoint x: 383, endPoint y: 62, distance: 5.2
click at [380, 67] on ul "Click rate Unique clicks Total clicks" at bounding box center [364, 60] width 75 height 13
click at [383, 62] on tab-header "Total clicks" at bounding box center [386, 60] width 19 height 5
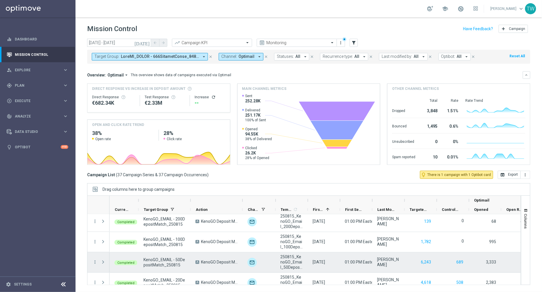
scroll to position [571, 0]
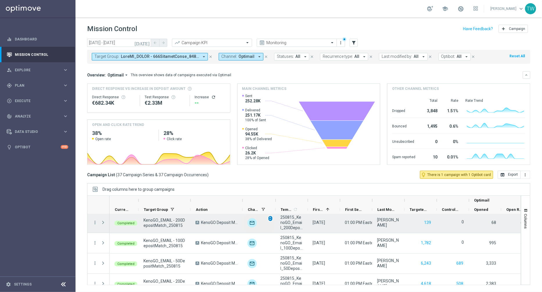
click at [272, 218] on span "unfold_more" at bounding box center [270, 218] width 4 height 4
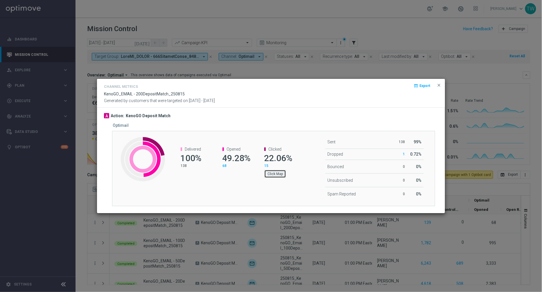
click at [278, 172] on button "Click Map" at bounding box center [275, 174] width 22 height 8
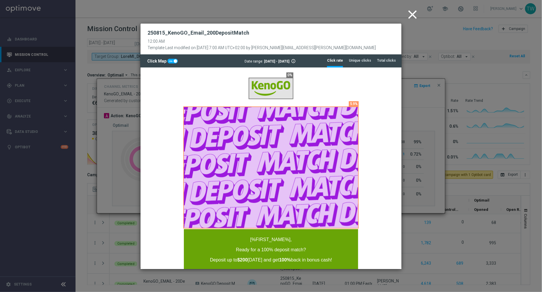
scroll to position [0, 0]
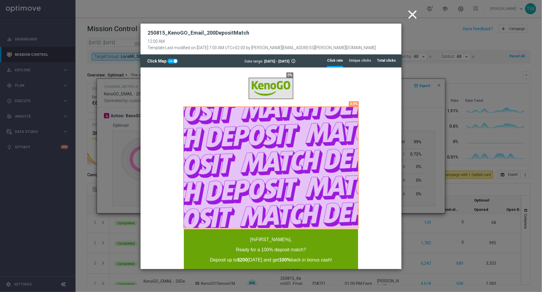
click at [389, 55] on li "Total clicks" at bounding box center [386, 60] width 19 height 12
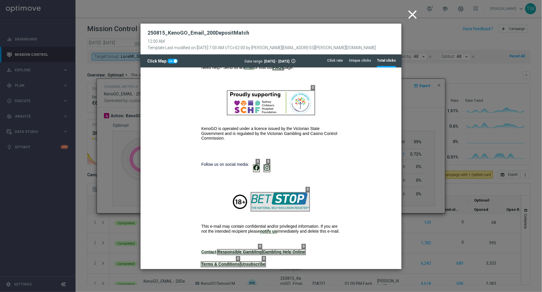
scroll to position [451, 0]
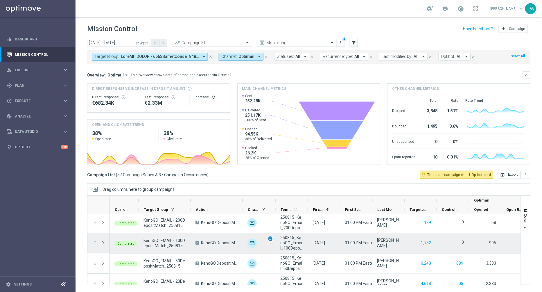
click at [271, 237] on span "unfold_more" at bounding box center [270, 239] width 4 height 4
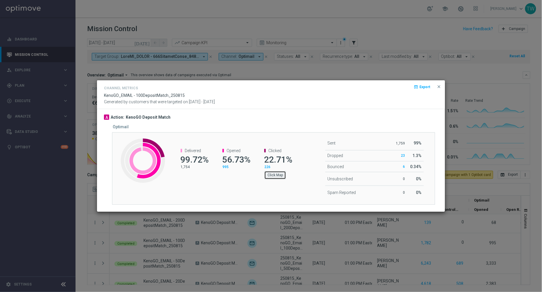
click at [280, 176] on button "Click Map" at bounding box center [275, 175] width 22 height 8
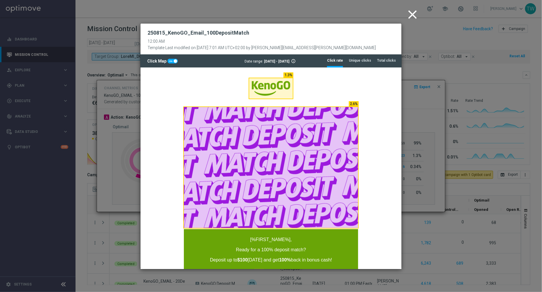
scroll to position [0, 0]
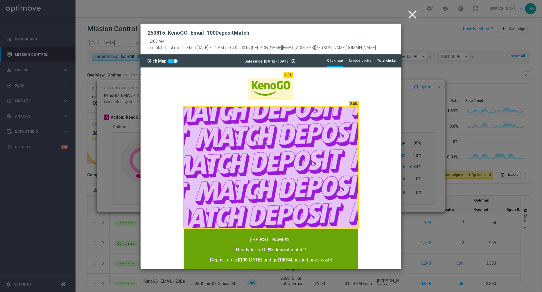
click at [385, 66] on li "Total clicks" at bounding box center [386, 60] width 19 height 12
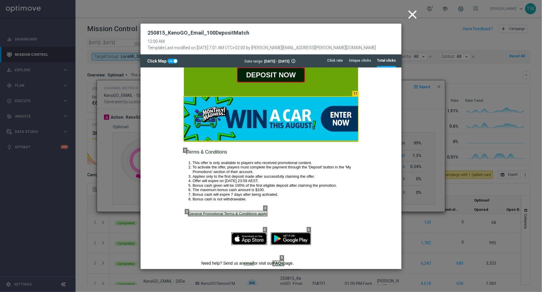
scroll to position [451, 0]
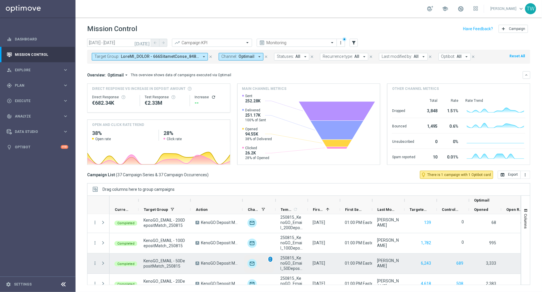
click at [270, 257] on span "unfold_more" at bounding box center [270, 259] width 4 height 4
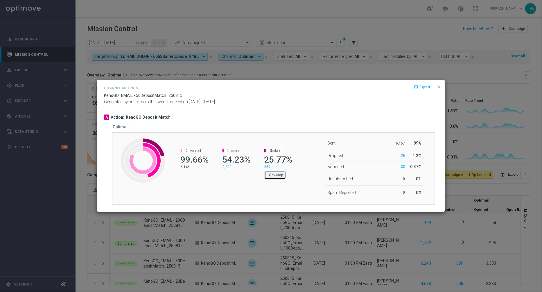
click at [276, 178] on button "Click Map" at bounding box center [275, 175] width 22 height 8
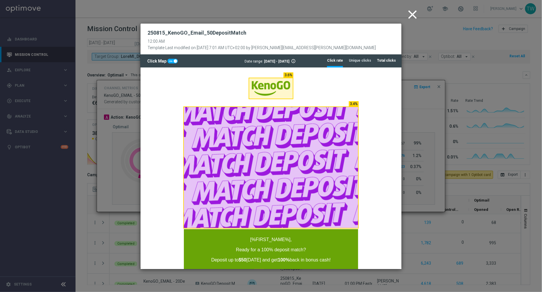
click at [385, 63] on li "Total clicks" at bounding box center [386, 60] width 19 height 12
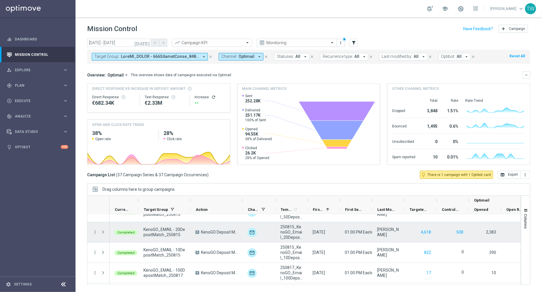
scroll to position [628, 0]
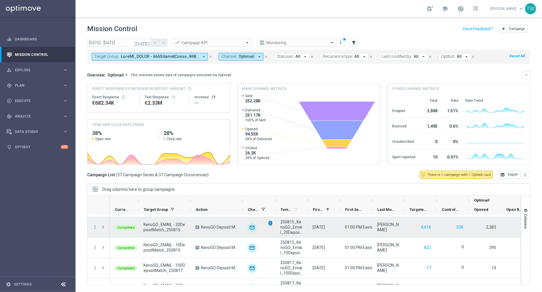
click at [270, 221] on span "unfold_more" at bounding box center [270, 223] width 4 height 4
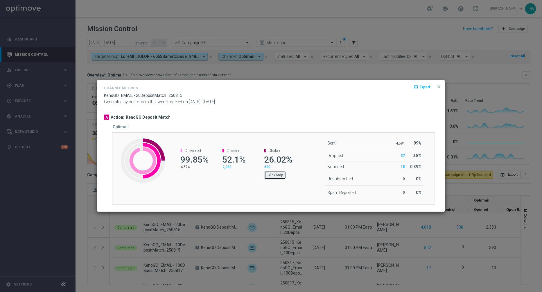
click at [271, 175] on button "Click Map" at bounding box center [275, 175] width 22 height 8
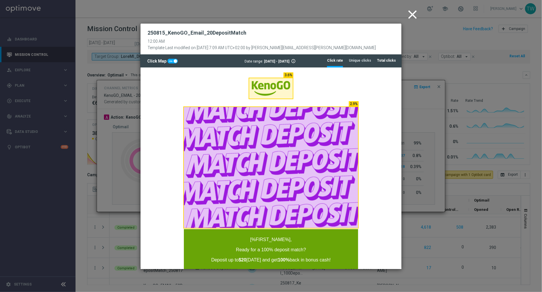
click at [381, 66] on li "Total clicks" at bounding box center [386, 60] width 19 height 12
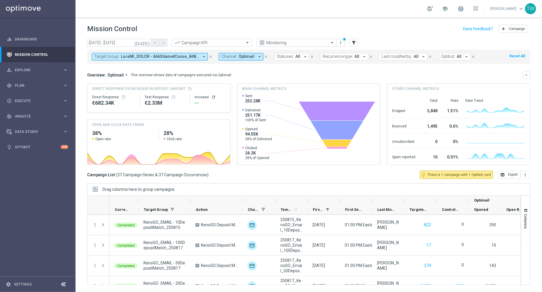
scroll to position [654, 0]
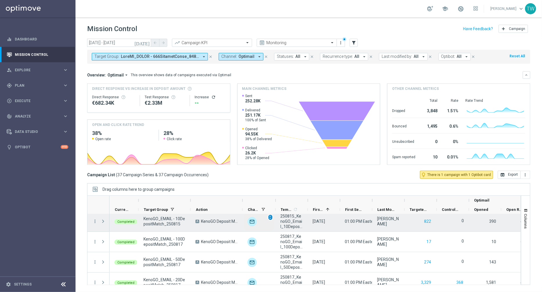
click at [273, 216] on div "unfold_more" at bounding box center [270, 217] width 5 height 6
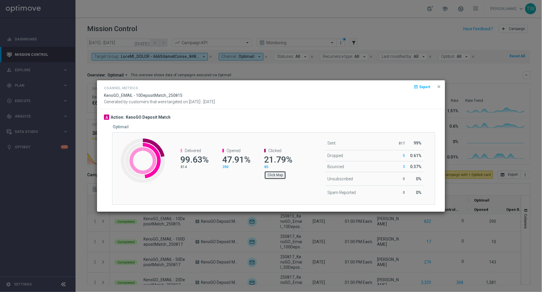
click at [277, 177] on button "Click Map" at bounding box center [275, 175] width 22 height 8
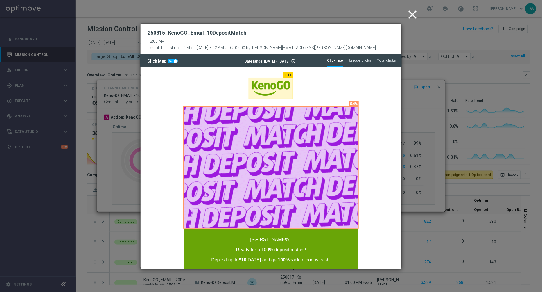
scroll to position [0, 0]
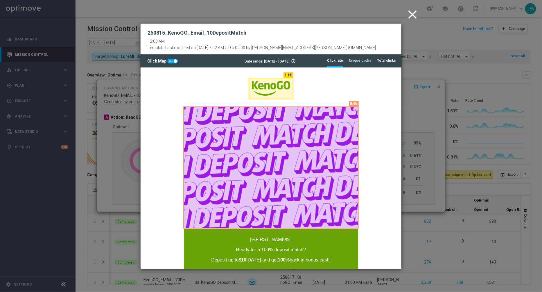
click at [396, 62] on div "Click Map Date range: [DATE] - [DATE] info_outline Click rate Unique clicks Tot…" at bounding box center [270, 60] width 261 height 13
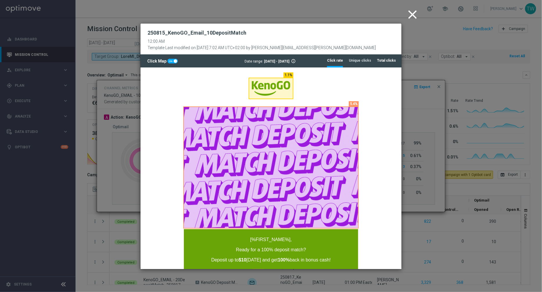
click at [385, 64] on li "Total clicks" at bounding box center [386, 60] width 19 height 12
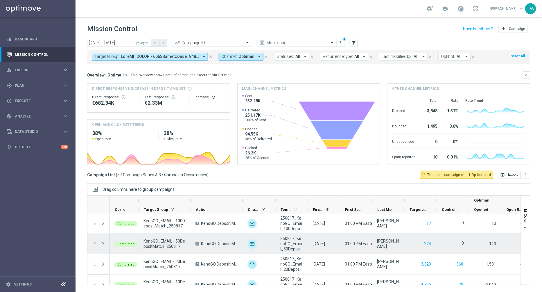
scroll to position [671, 0]
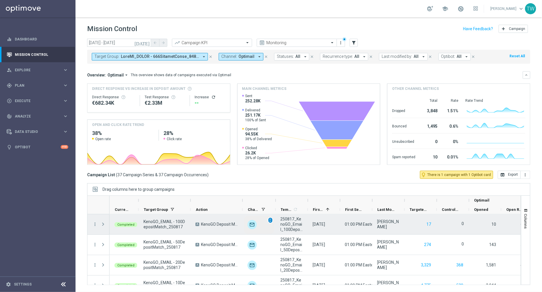
click at [270, 219] on span "unfold_more" at bounding box center [270, 220] width 4 height 4
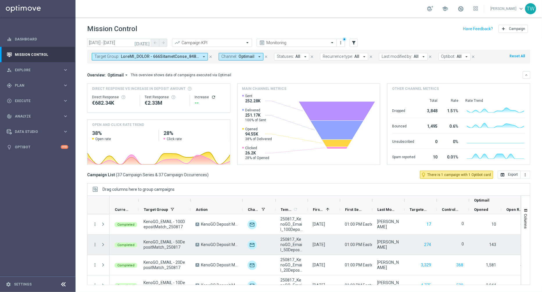
scroll to position [682, 0]
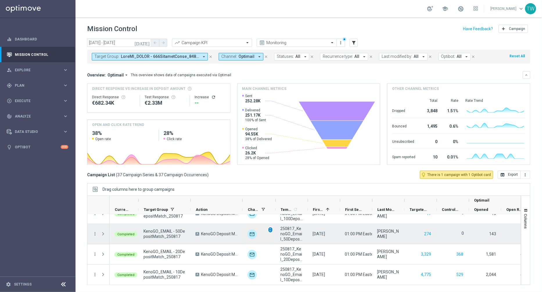
click at [270, 228] on span "unfold_more" at bounding box center [270, 229] width 4 height 4
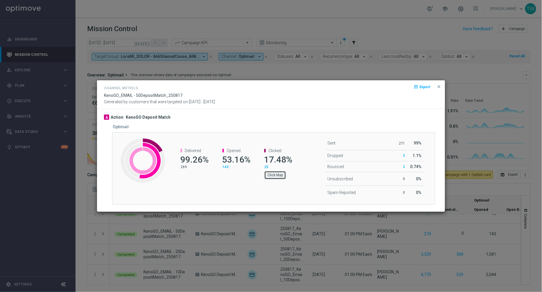
click at [274, 174] on button "Click Map" at bounding box center [275, 175] width 22 height 8
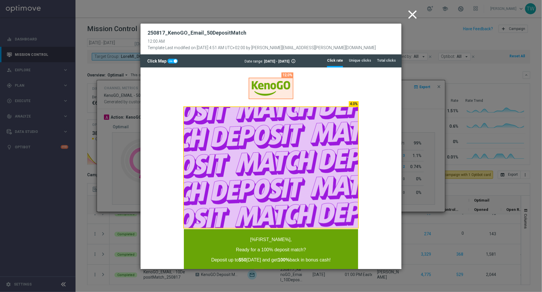
scroll to position [0, 0]
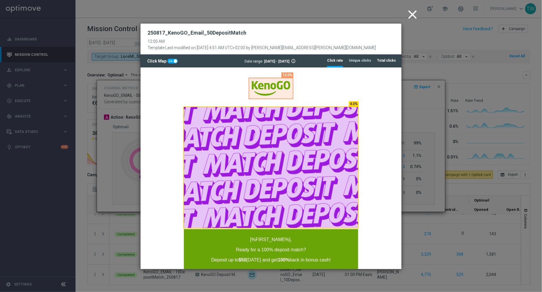
click at [380, 61] on tab-header "Total clicks" at bounding box center [386, 60] width 19 height 5
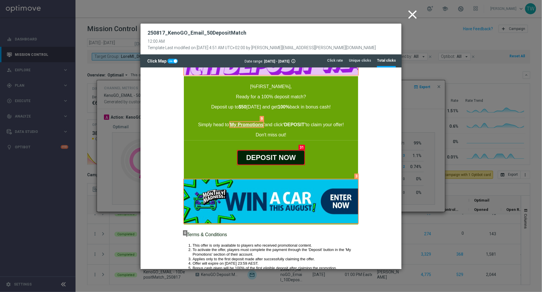
scroll to position [451, 0]
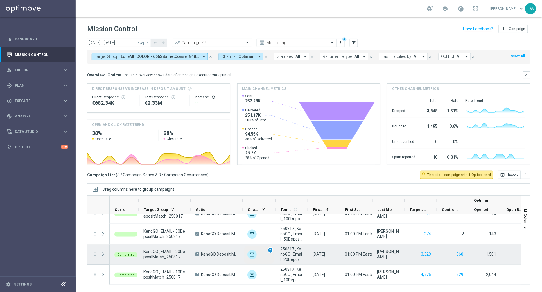
click at [271, 248] on span "unfold_more" at bounding box center [270, 250] width 4 height 4
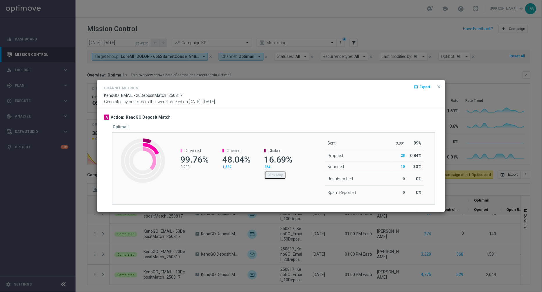
click at [274, 171] on button "Click Map" at bounding box center [275, 175] width 22 height 8
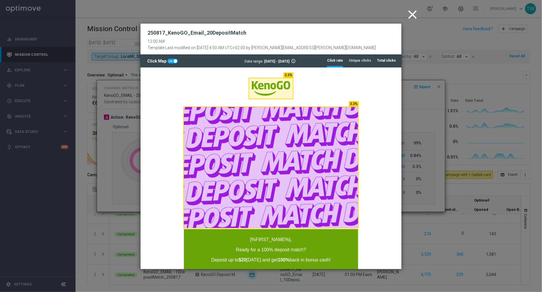
click at [380, 57] on li "Total clicks" at bounding box center [386, 60] width 19 height 12
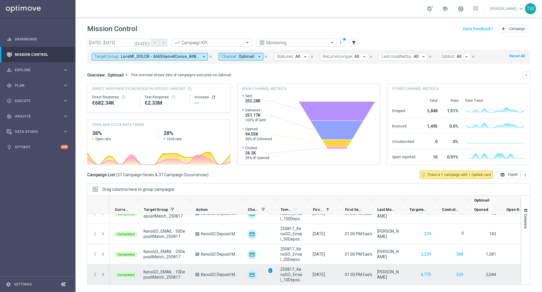
click at [270, 271] on div "unfold_more" at bounding box center [270, 270] width 5 height 6
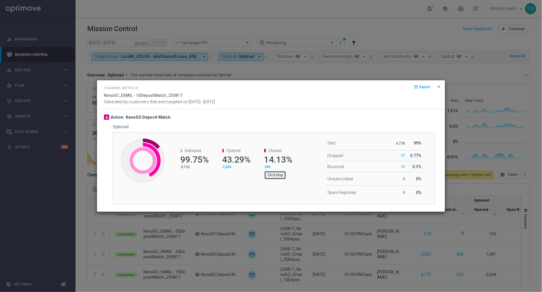
click at [277, 174] on button "Click Map" at bounding box center [275, 175] width 22 height 8
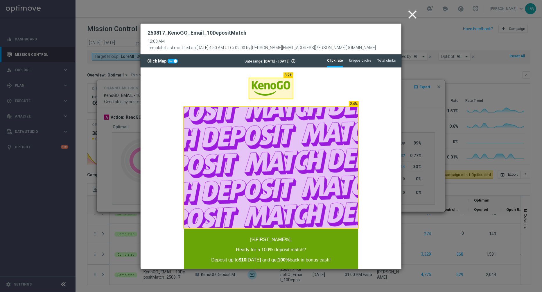
scroll to position [0, 0]
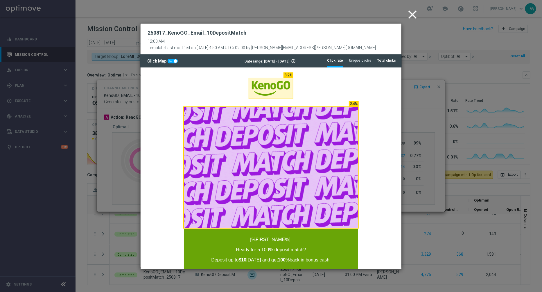
click at [381, 65] on li "Total clicks" at bounding box center [386, 60] width 19 height 12
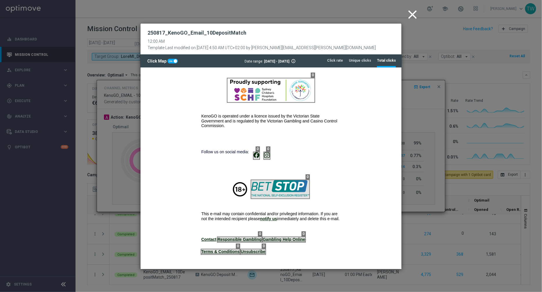
scroll to position [451, 0]
